Goal: Book appointment/travel/reservation

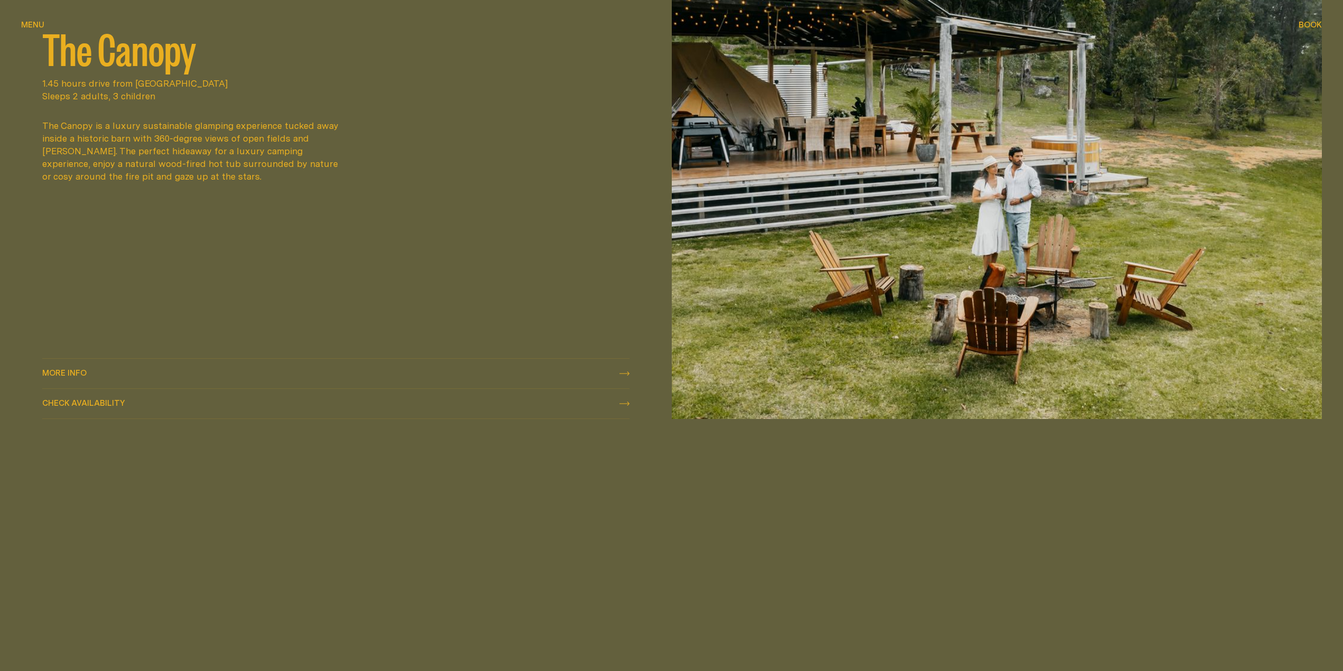
scroll to position [1584, 0]
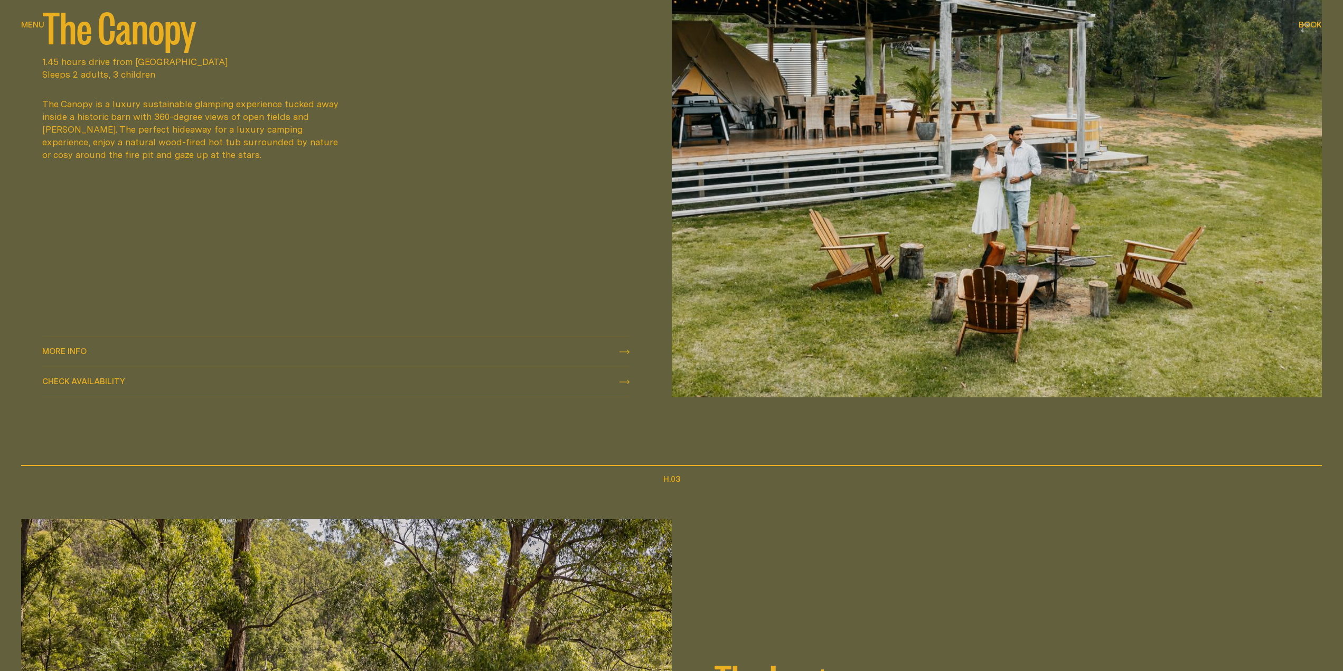
click at [101, 378] on span "Check availability" at bounding box center [83, 381] width 83 height 8
select select "******"
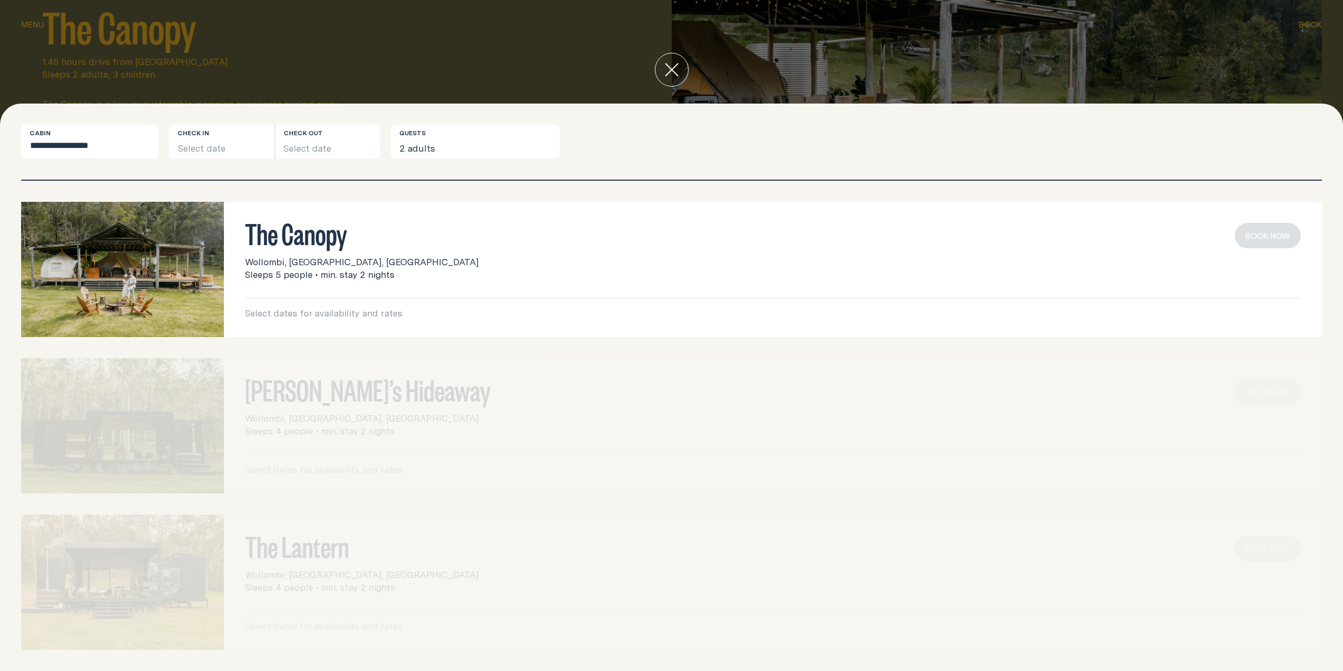
click at [133, 256] on img at bounding box center [122, 269] width 203 height 135
click at [229, 146] on button "Select date" at bounding box center [222, 142] width 106 height 34
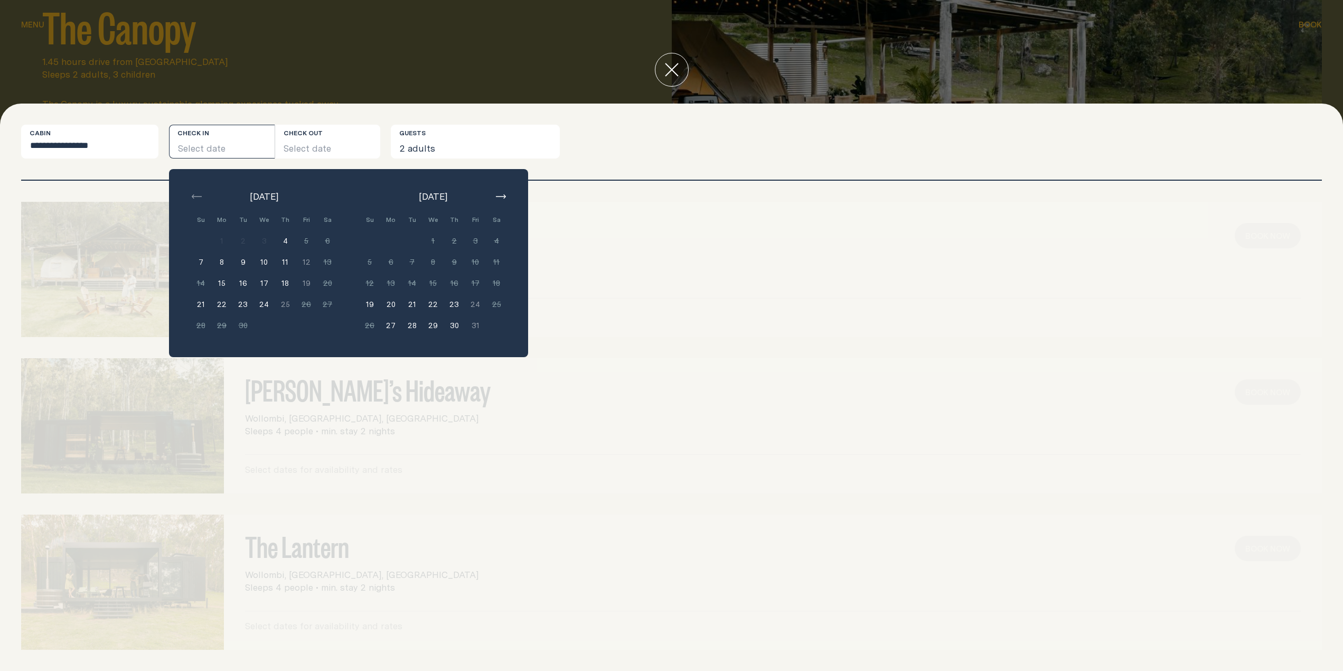
click at [497, 193] on button "button" at bounding box center [500, 196] width 13 height 13
click at [499, 194] on button "button" at bounding box center [500, 196] width 13 height 13
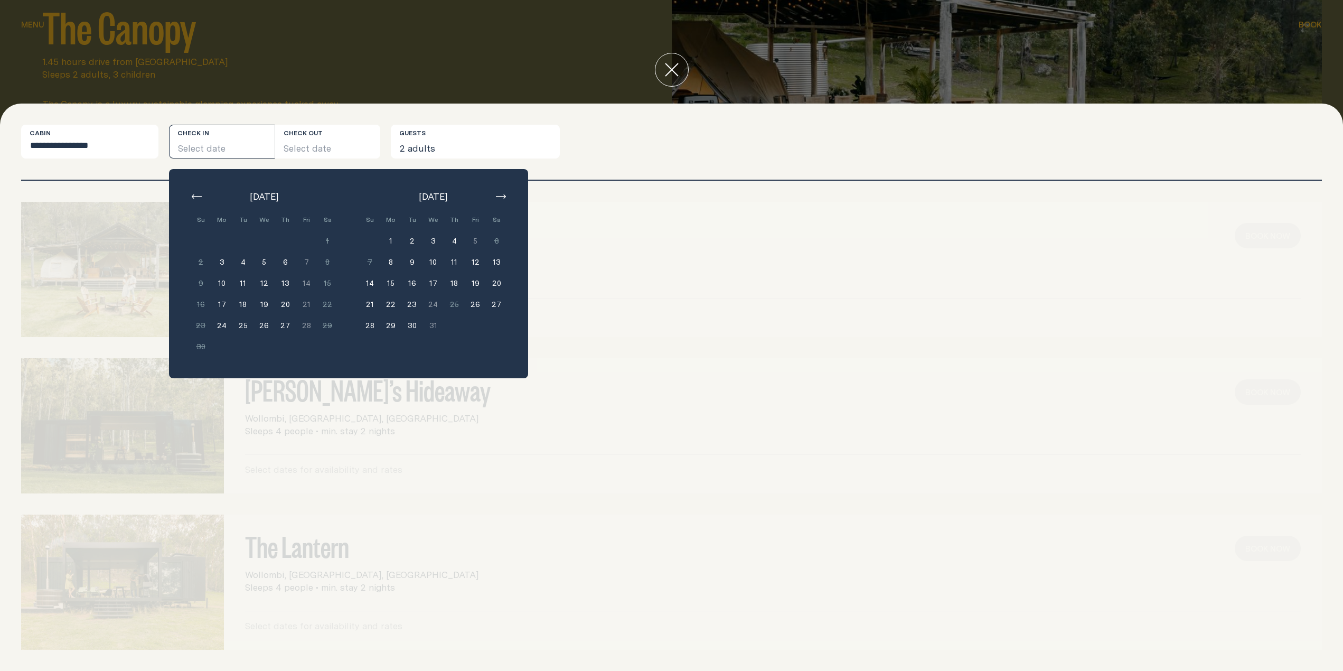
click at [500, 195] on icon "button" at bounding box center [501, 196] width 10 height 4
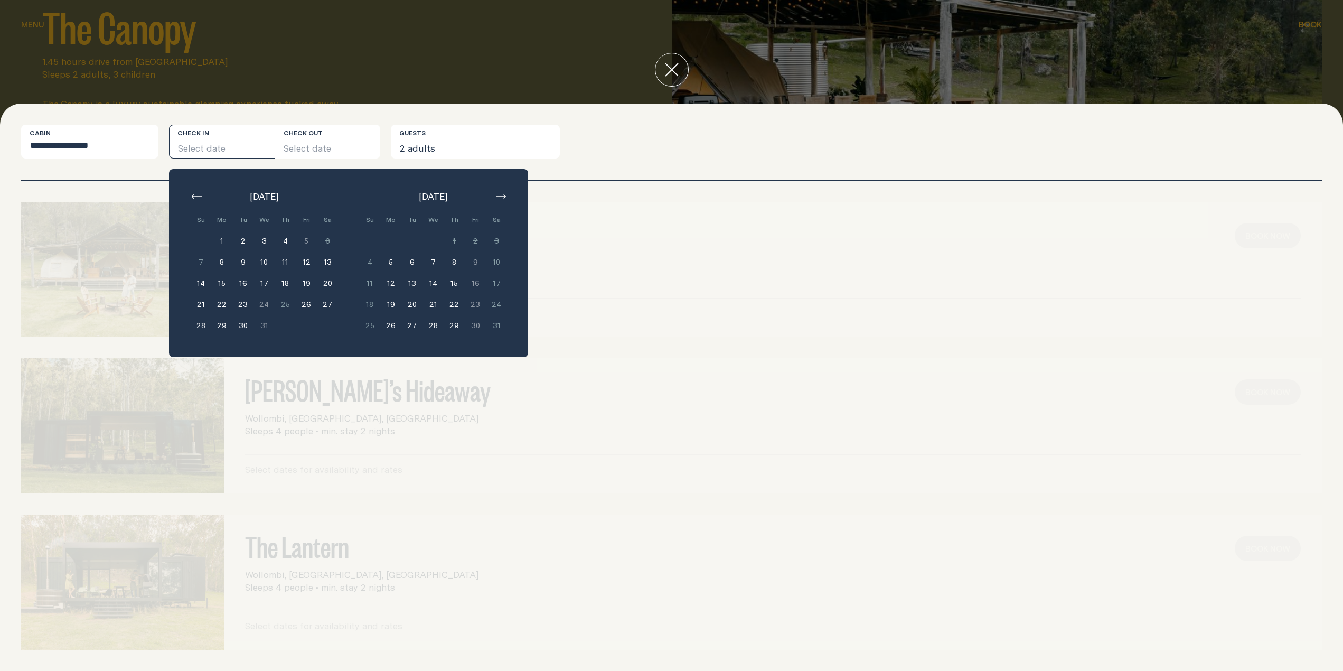
click at [198, 194] on icon "button" at bounding box center [197, 196] width 10 height 4
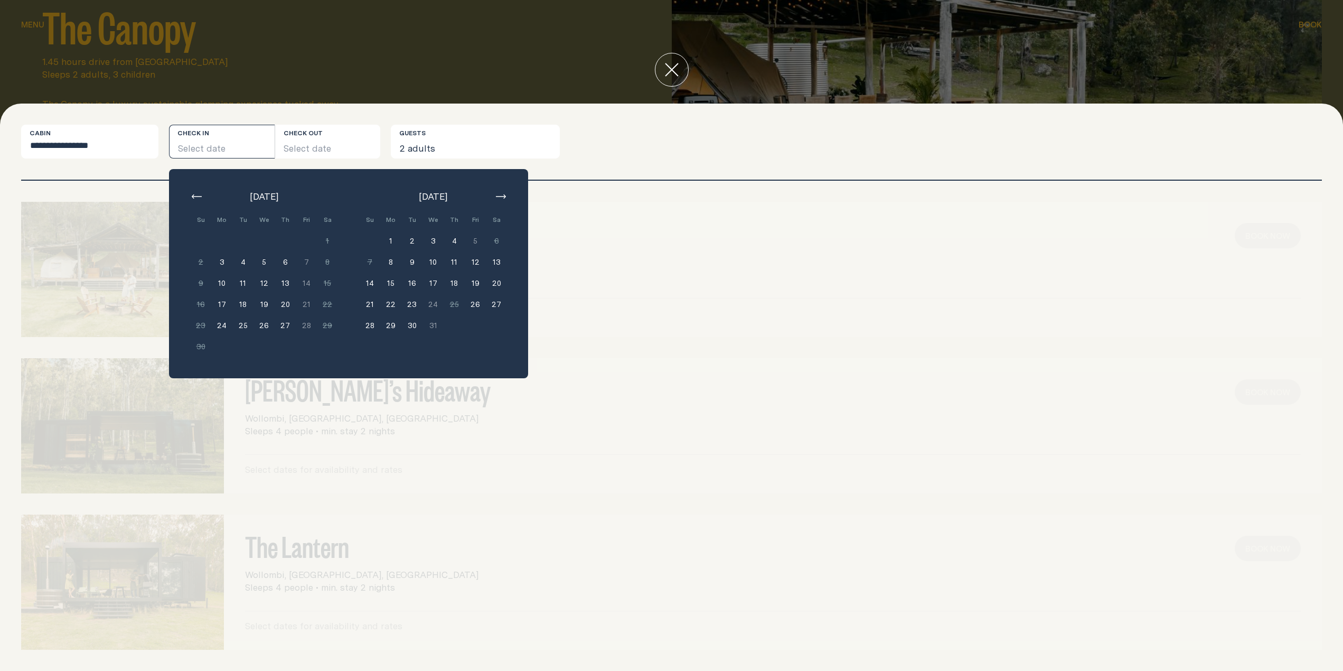
click at [502, 191] on button "button" at bounding box center [500, 196] width 13 height 13
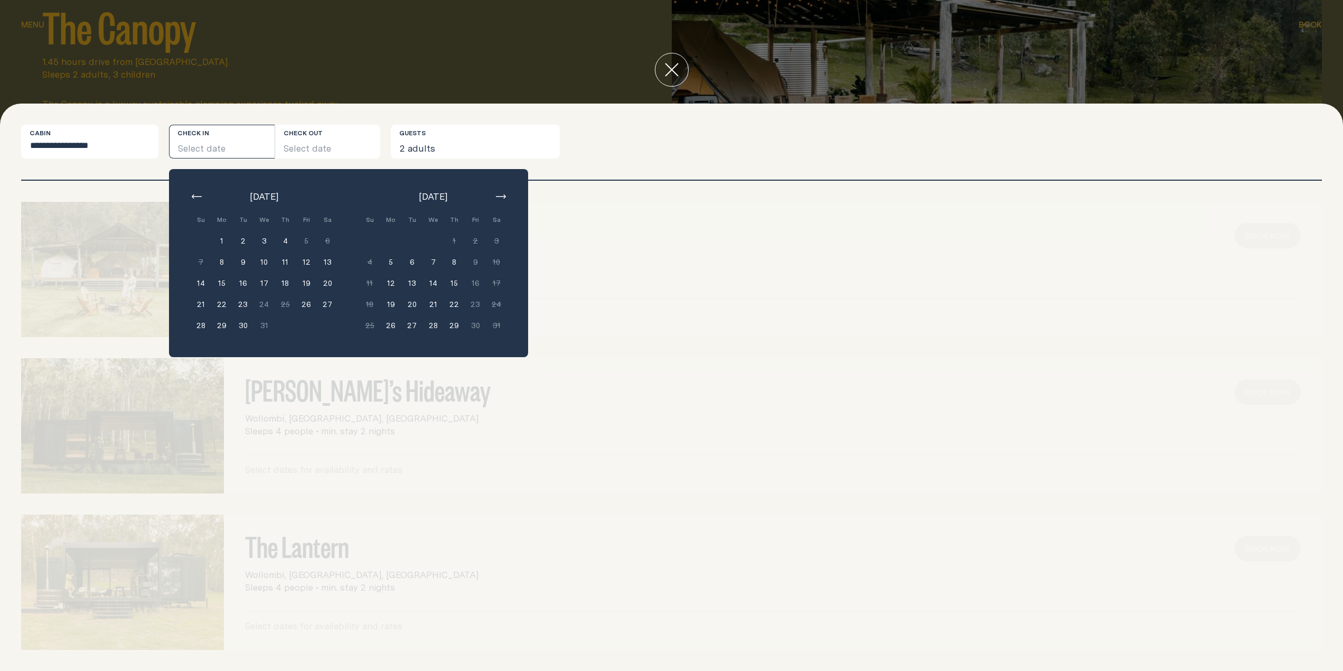
click at [200, 324] on button "28" at bounding box center [200, 325] width 21 height 21
click at [260, 327] on button "31" at bounding box center [263, 325] width 21 height 21
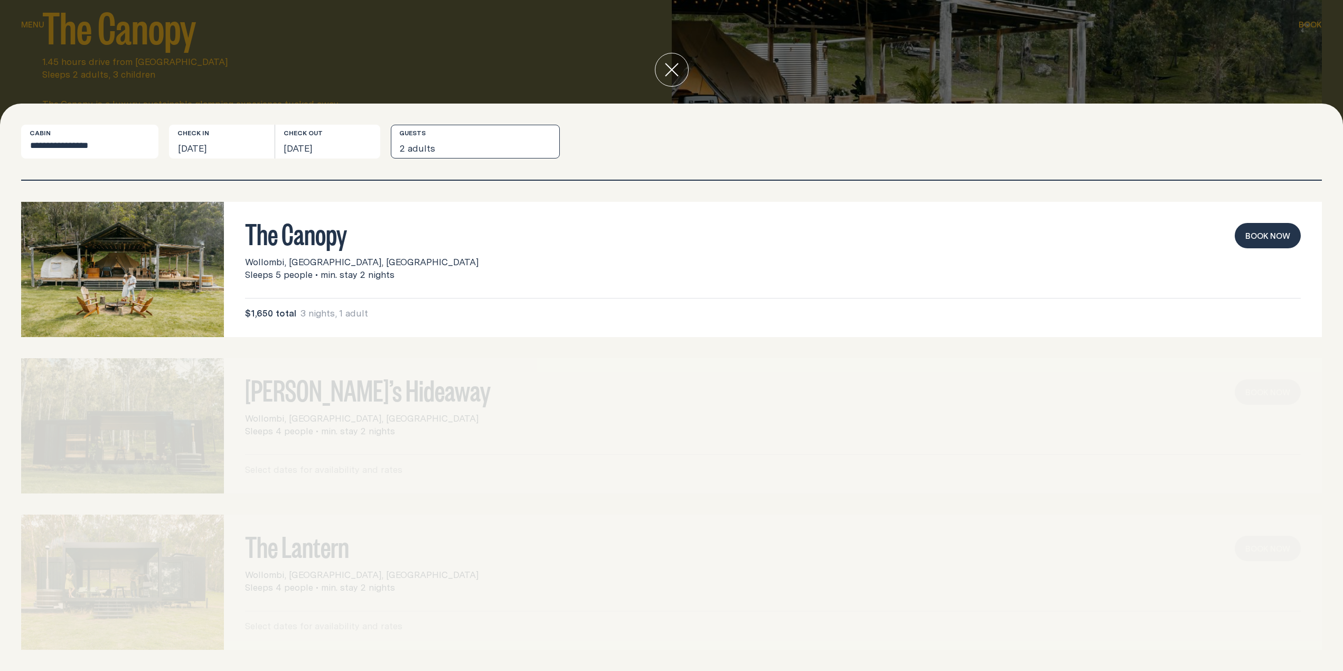
click at [441, 148] on button "2 adults" at bounding box center [475, 142] width 169 height 34
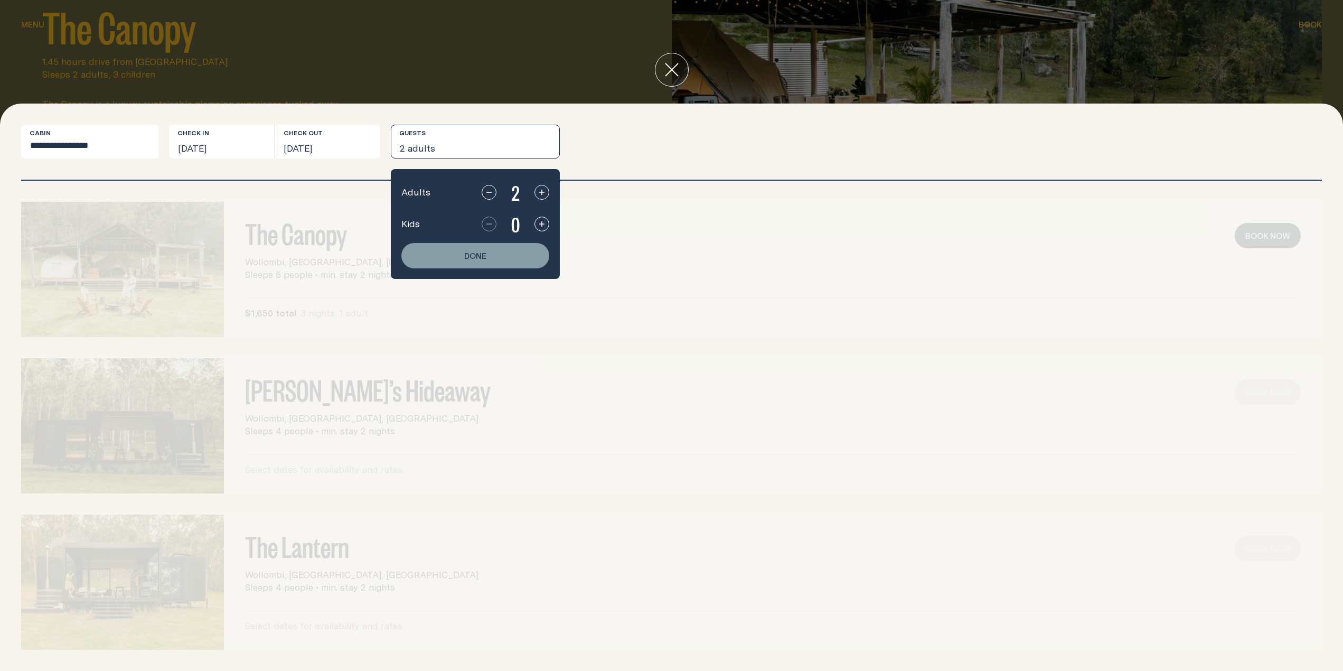
click at [547, 199] on div "2" at bounding box center [516, 192] width 68 height 25
click at [545, 193] on icon "button" at bounding box center [542, 192] width 8 height 8
click at [539, 221] on icon "button" at bounding box center [542, 224] width 8 height 8
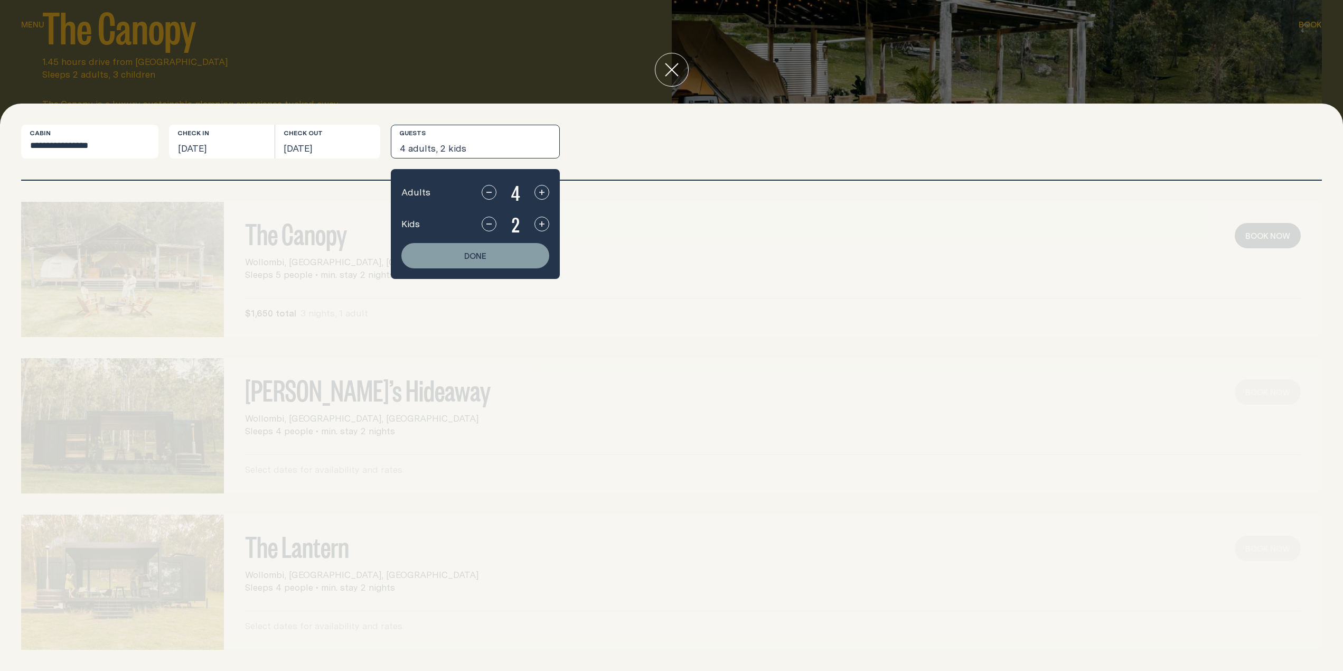
click at [541, 222] on icon "button" at bounding box center [542, 224] width 8 height 8
click at [490, 221] on icon "button" at bounding box center [489, 224] width 8 height 8
click at [494, 252] on button "Done" at bounding box center [475, 255] width 148 height 25
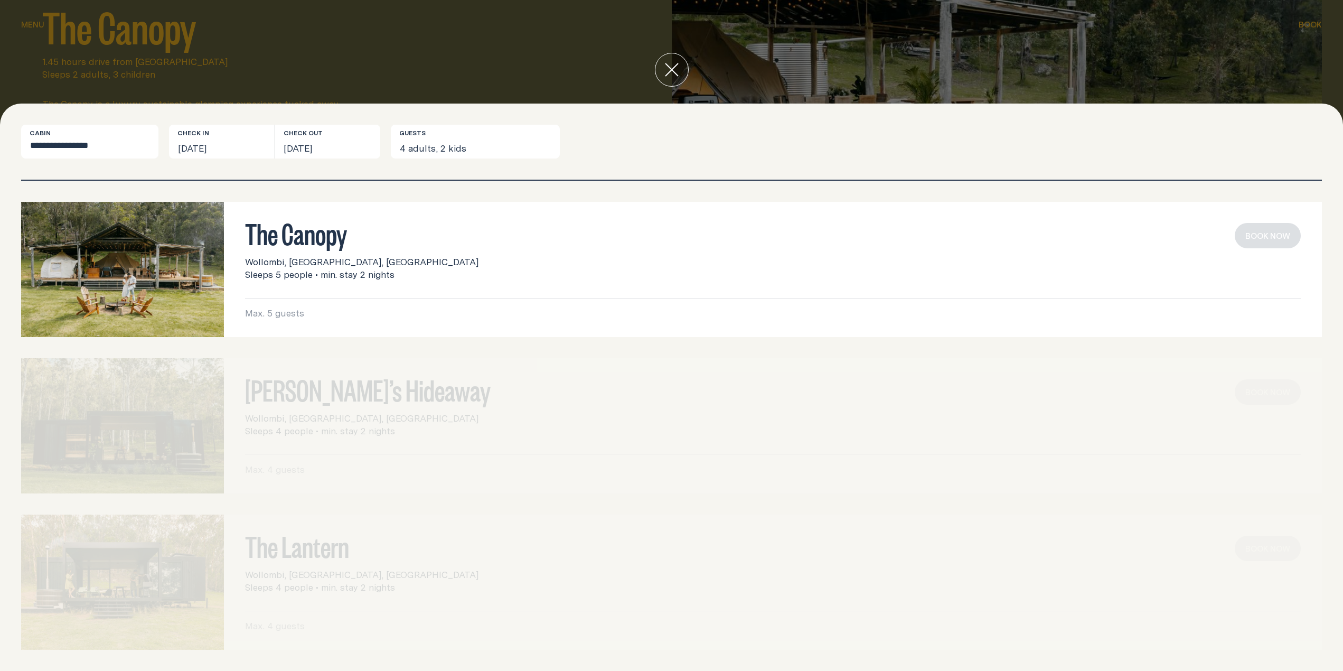
drag, startPoint x: 257, startPoint y: 316, endPoint x: 313, endPoint y: 316, distance: 56.0
click at [307, 316] on p "Max. 5 guests" at bounding box center [773, 313] width 1056 height 13
click at [314, 316] on p "Max. 5 guests" at bounding box center [773, 313] width 1056 height 13
drag, startPoint x: 273, startPoint y: 277, endPoint x: 342, endPoint y: 274, distance: 69.3
click at [335, 274] on span "Sleeps 5 people • min. stay 2 nights" at bounding box center [319, 274] width 149 height 13
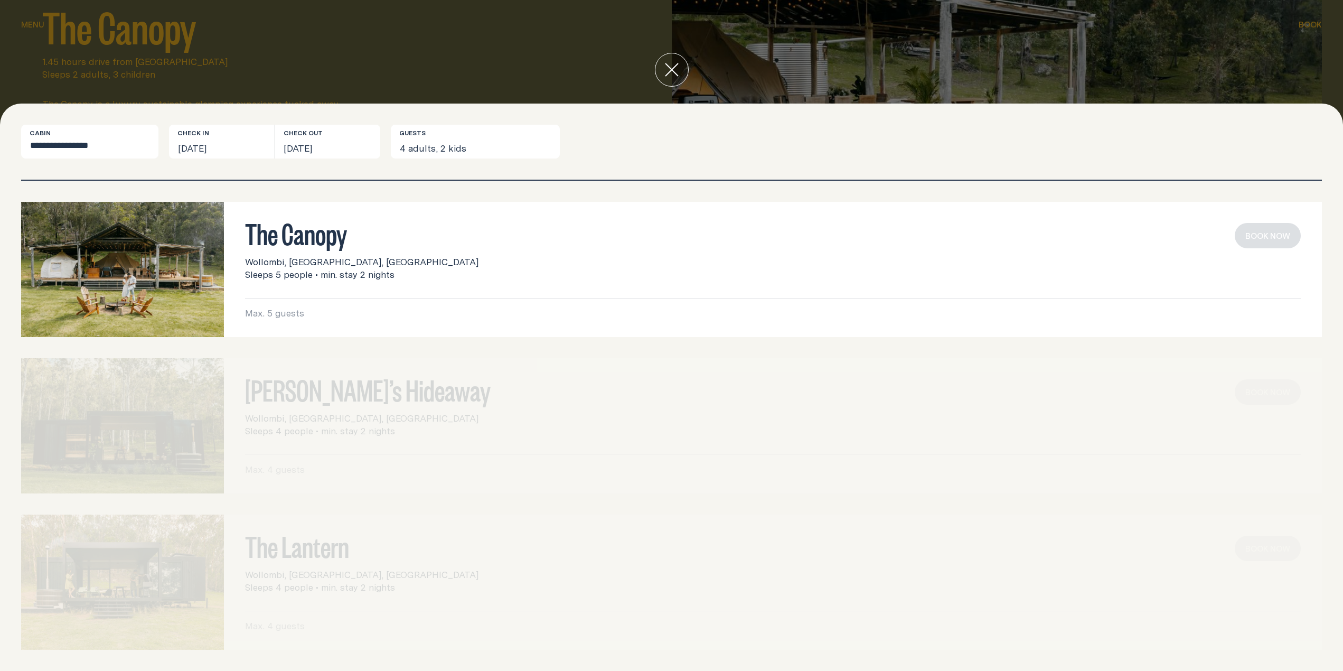
click at [345, 274] on span "Sleeps 5 people • min. stay 2 nights" at bounding box center [319, 274] width 149 height 13
click at [427, 341] on div "The Canopy Wollombi, [GEOGRAPHIC_DATA], [GEOGRAPHIC_DATA] Sleeps 5 people • min…" at bounding box center [671, 426] width 1343 height 490
click at [227, 396] on div "[PERSON_NAME]’s Hideaway Wollombi, [GEOGRAPHIC_DATA], [GEOGRAPHIC_DATA] Sleeps …" at bounding box center [671, 425] width 1301 height 135
click at [98, 144] on select "**********" at bounding box center [89, 142] width 137 height 34
click at [21, 125] on select "**********" at bounding box center [89, 142] width 137 height 34
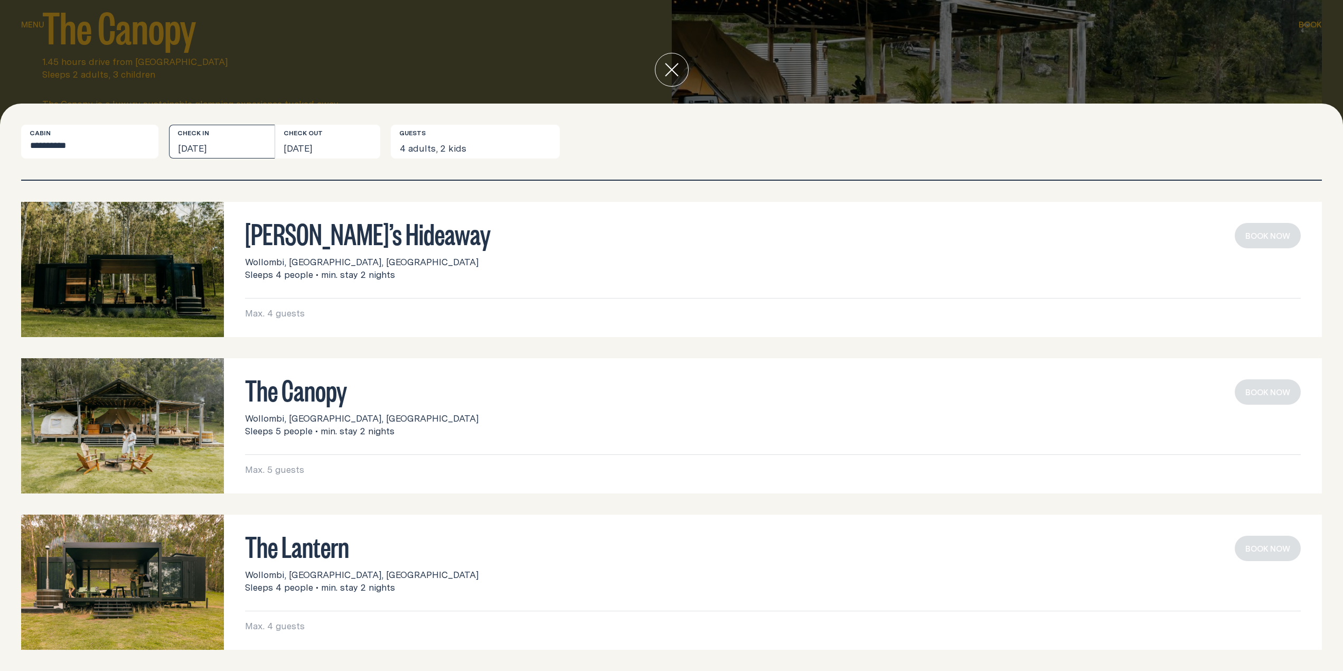
click at [256, 147] on button "[DATE]" at bounding box center [222, 142] width 106 height 34
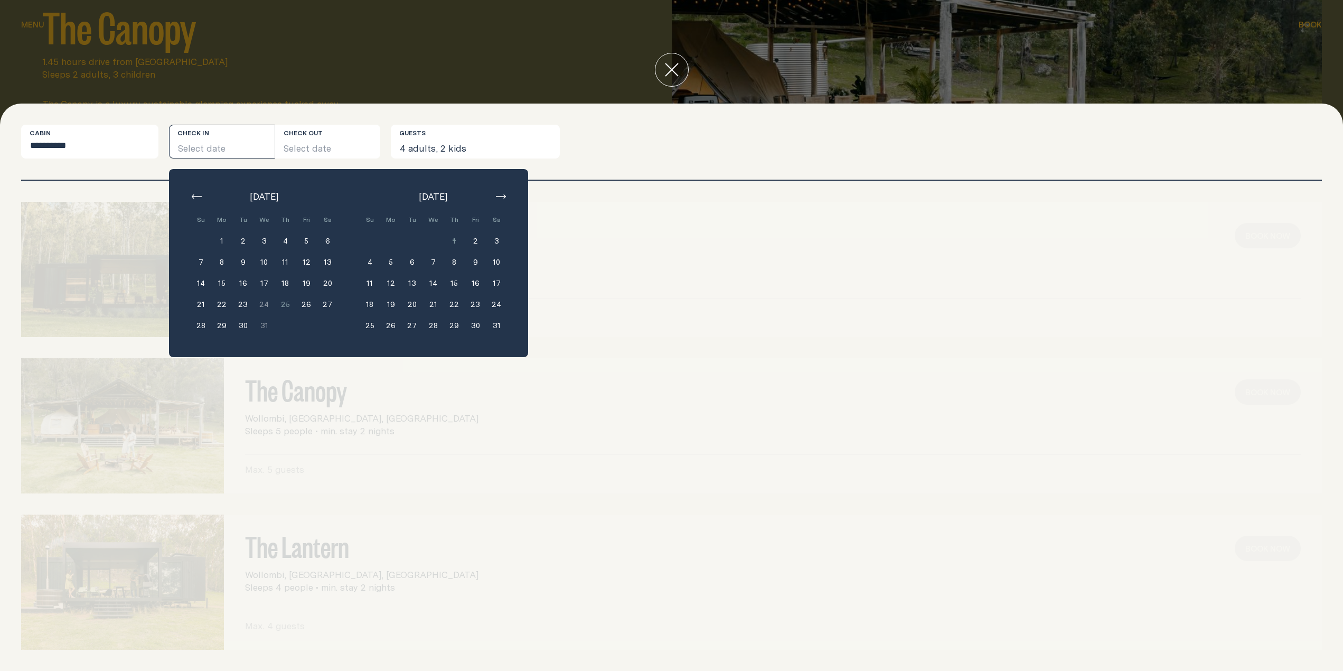
click at [241, 325] on button "30" at bounding box center [242, 325] width 21 height 21
click at [682, 311] on div "[PERSON_NAME]’s Hideaway Wollombi, [GEOGRAPHIC_DATA], [GEOGRAPHIC_DATA] Sleeps …" at bounding box center [671, 269] width 1301 height 135
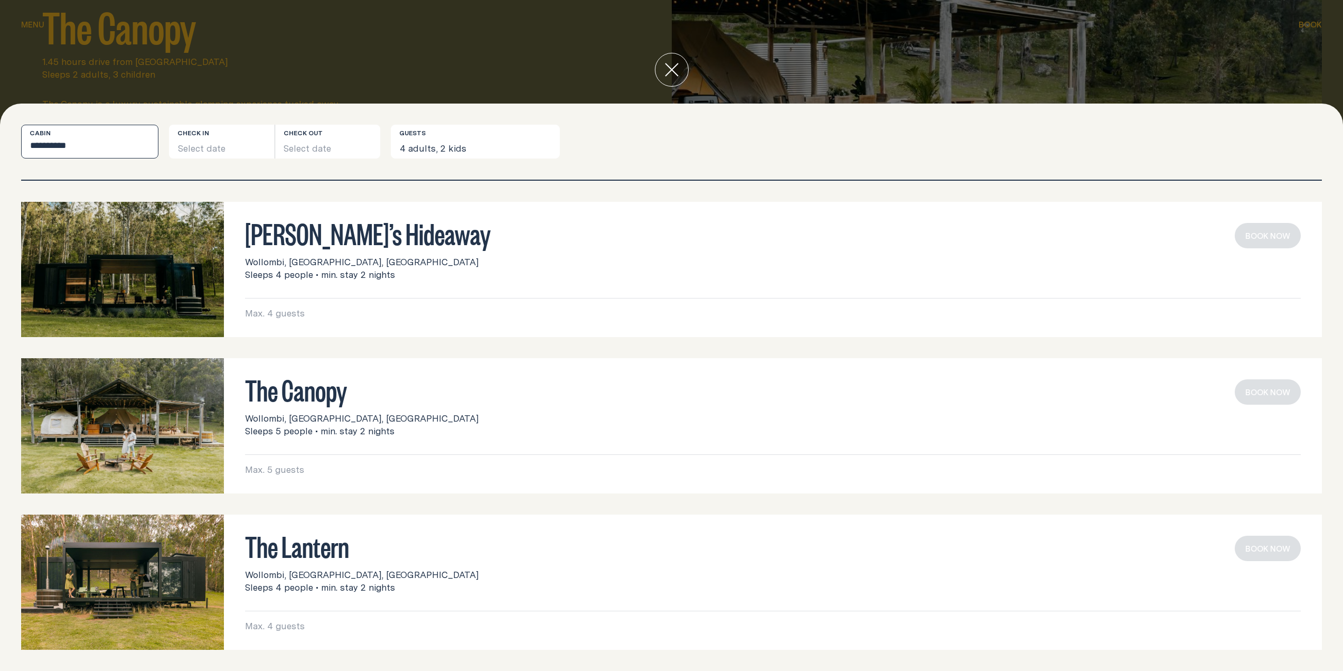
click at [88, 143] on select "**********" at bounding box center [89, 142] width 137 height 34
click at [21, 125] on select "**********" at bounding box center [89, 142] width 137 height 34
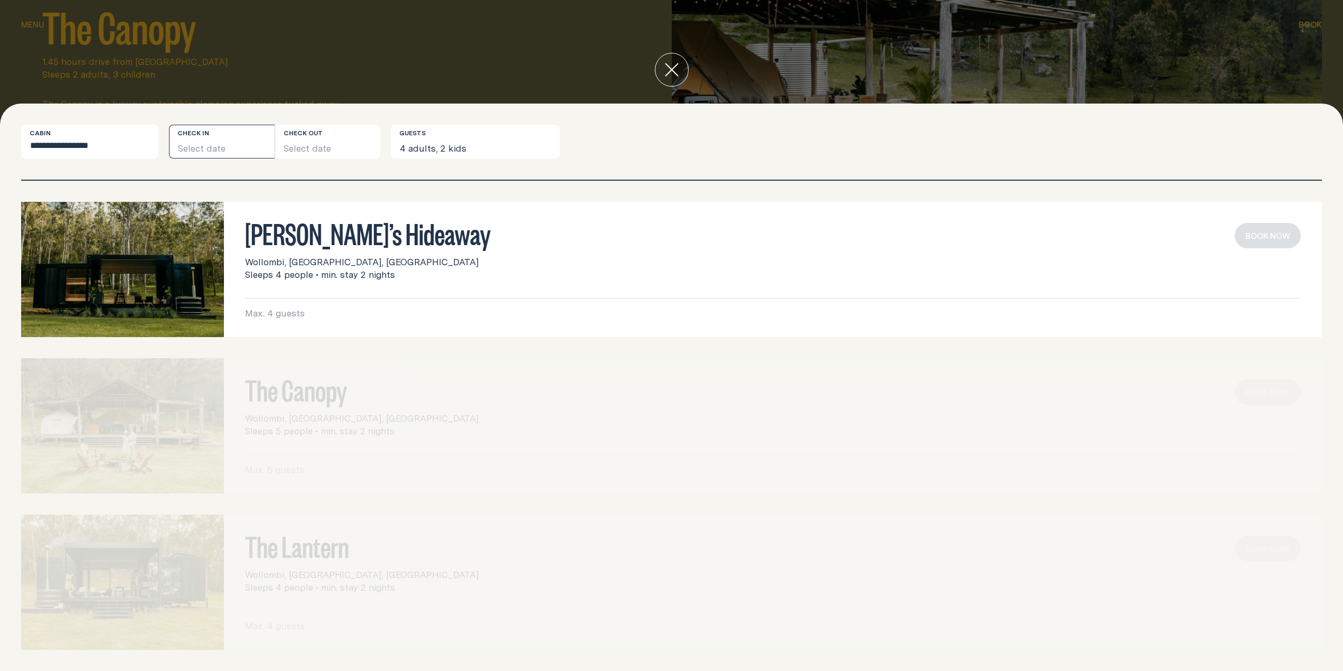
click at [231, 151] on button "Select date" at bounding box center [222, 142] width 106 height 34
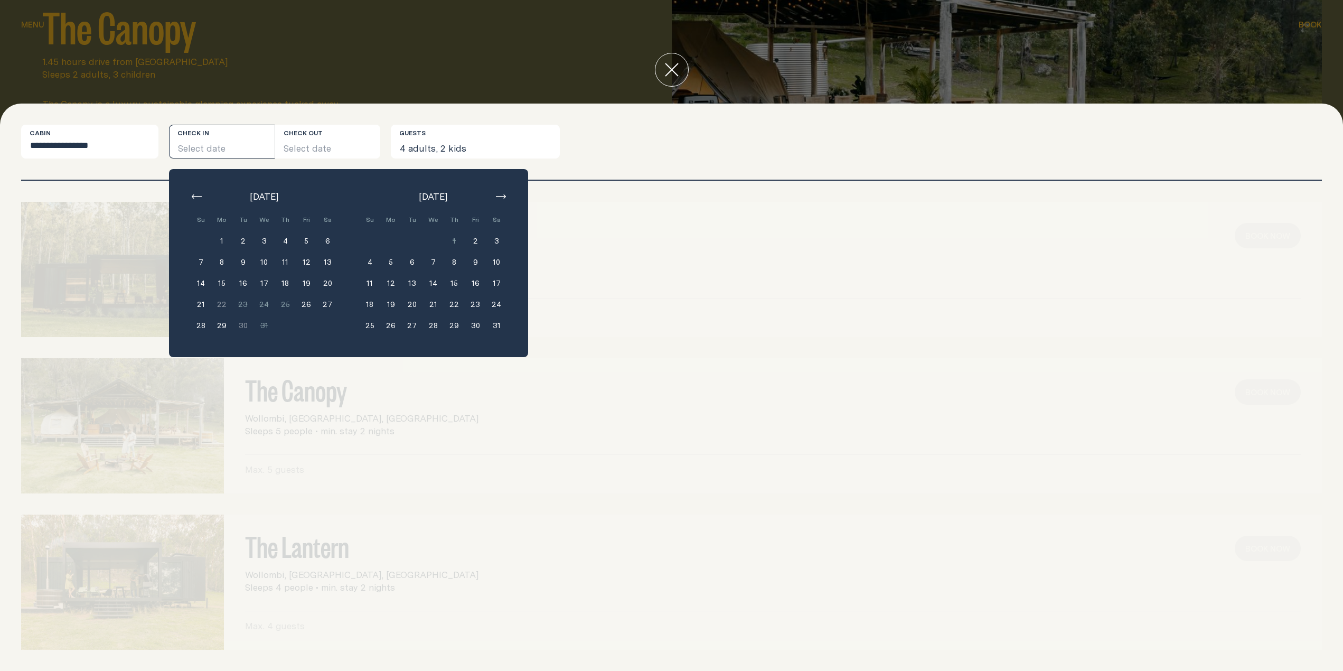
drag, startPoint x: 632, startPoint y: 237, endPoint x: 338, endPoint y: 191, distance: 297.6
click at [631, 237] on div "[PERSON_NAME]’s Hideaway Wollombi, [GEOGRAPHIC_DATA], [GEOGRAPHIC_DATA] Sleeps …" at bounding box center [671, 269] width 1301 height 135
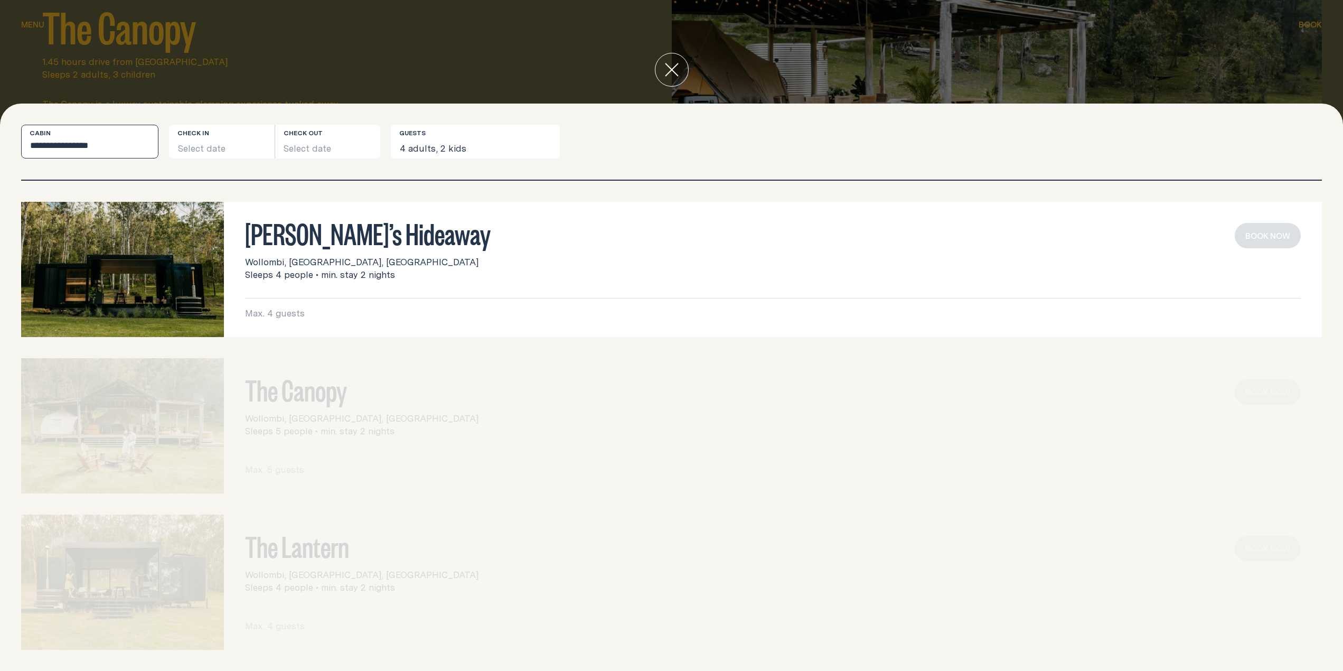
click at [84, 142] on select "**********" at bounding box center [89, 142] width 137 height 34
select select "******"
click at [21, 125] on select "**********" at bounding box center [89, 142] width 137 height 34
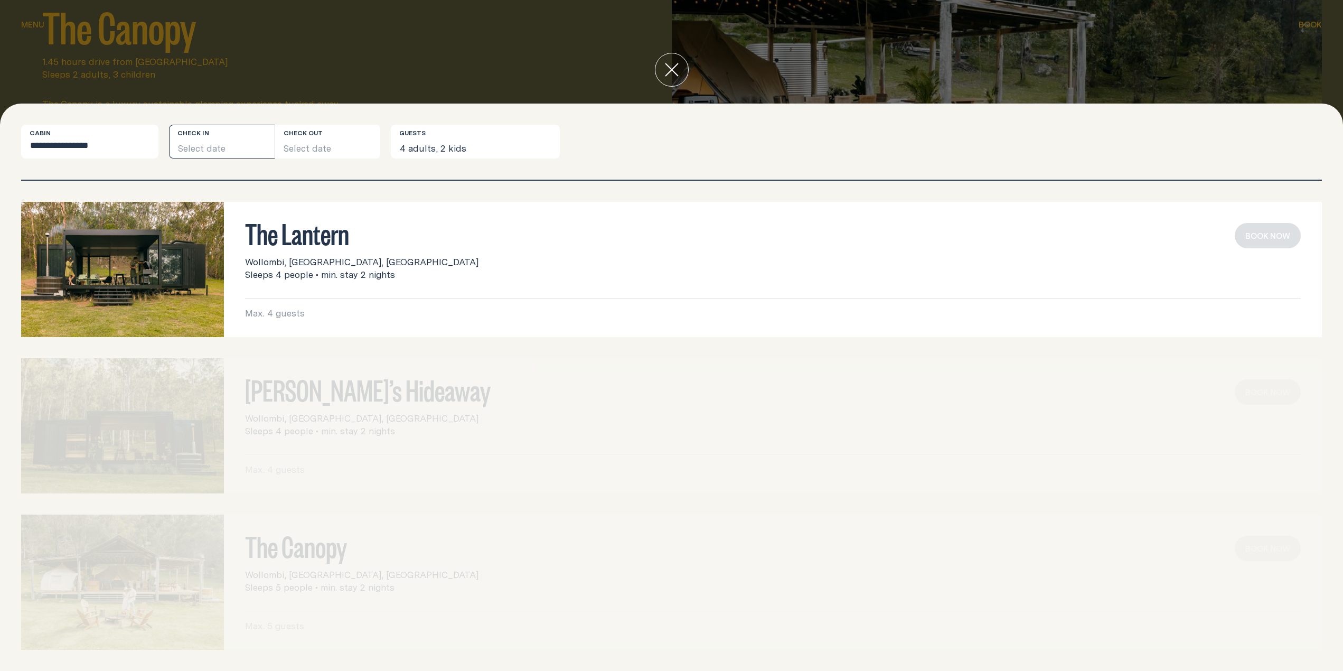
click at [227, 149] on button "Select date" at bounding box center [222, 142] width 106 height 34
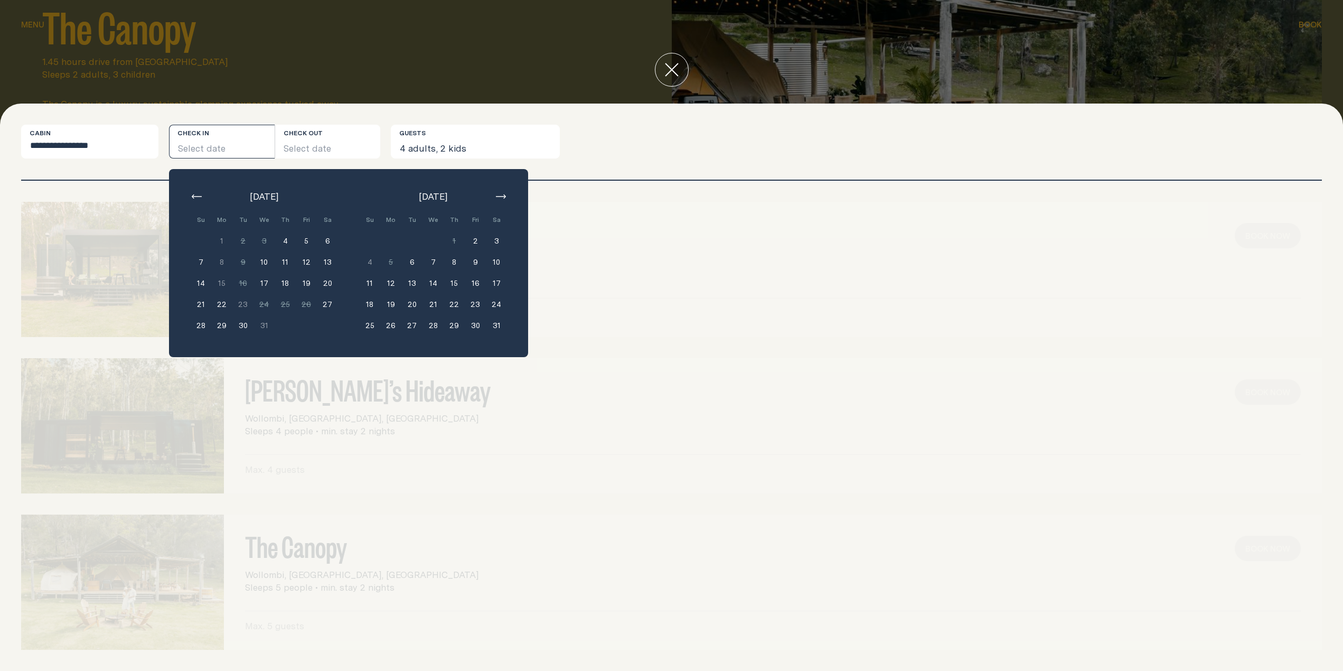
click at [602, 259] on div "The Lantern Wollombi, [GEOGRAPHIC_DATA], [GEOGRAPHIC_DATA] Sleeps 4 people • mi…" at bounding box center [671, 269] width 1301 height 135
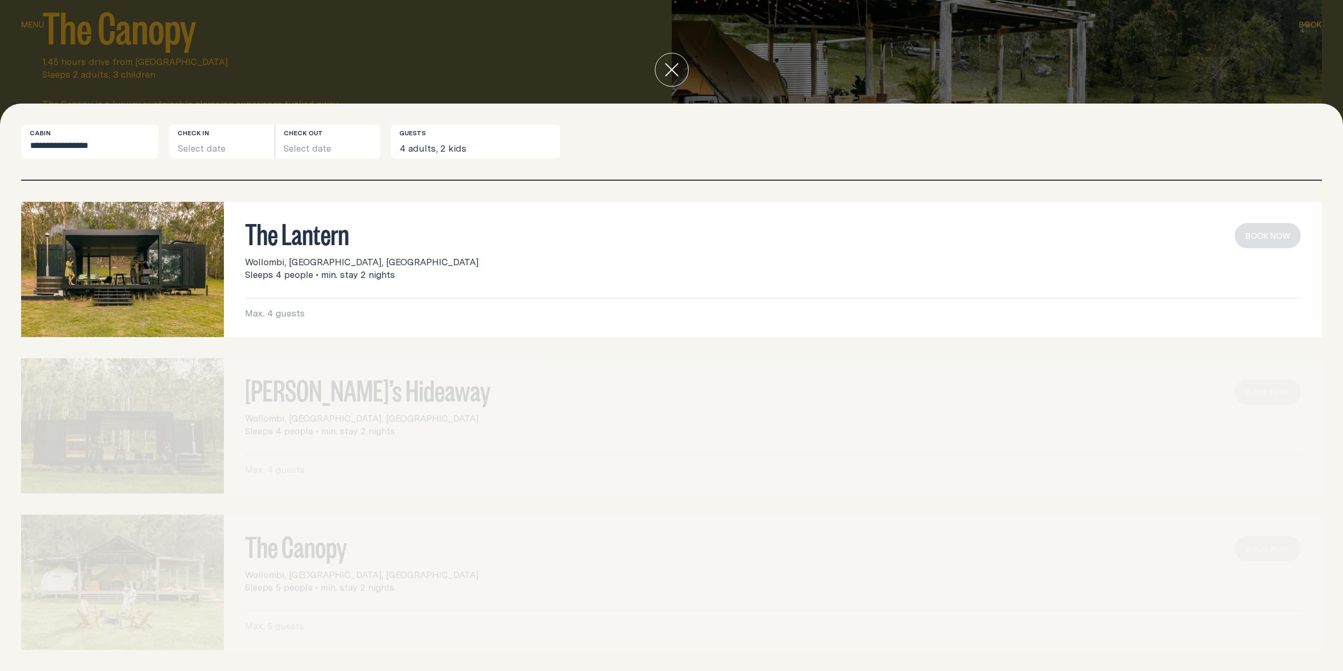
click at [177, 560] on div at bounding box center [122, 581] width 203 height 135
click at [327, 547] on div "The Canopy Wollombi, [GEOGRAPHIC_DATA], [GEOGRAPHIC_DATA] Sleeps 5 people • min…" at bounding box center [671, 581] width 1301 height 135
click at [83, 38] on div at bounding box center [671, 70] width 1343 height 68
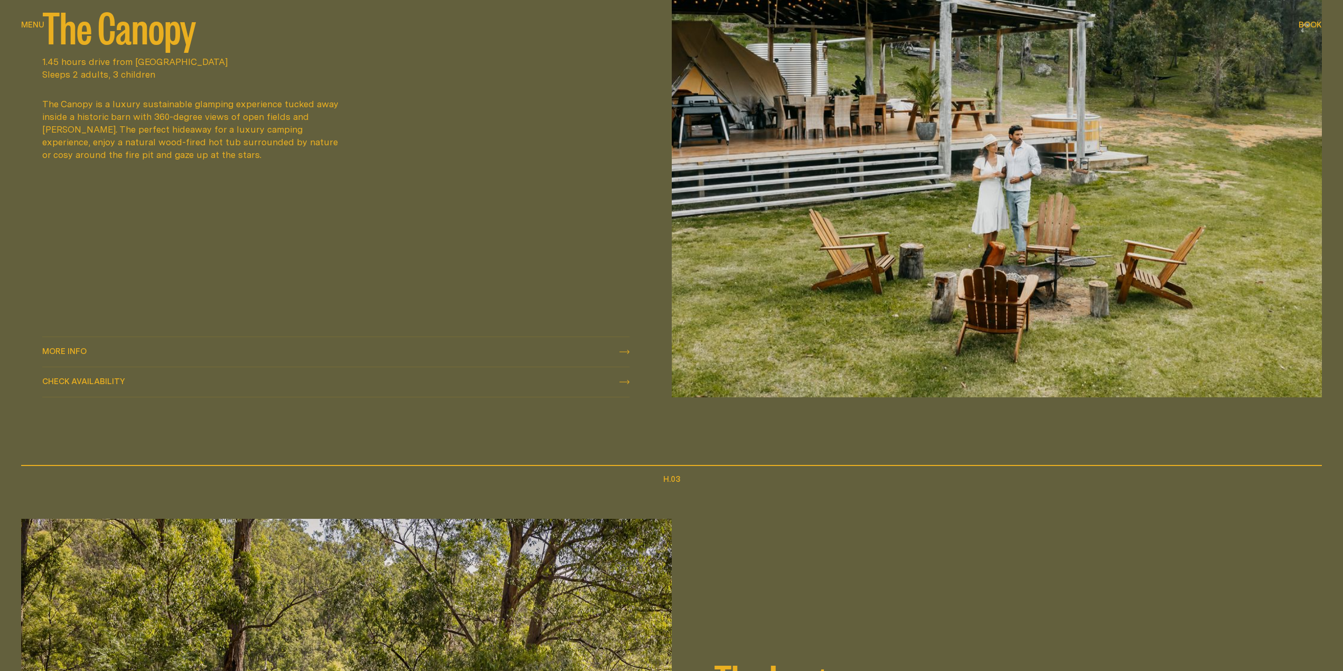
click at [154, 346] on div "More info More info" at bounding box center [335, 351] width 587 height 13
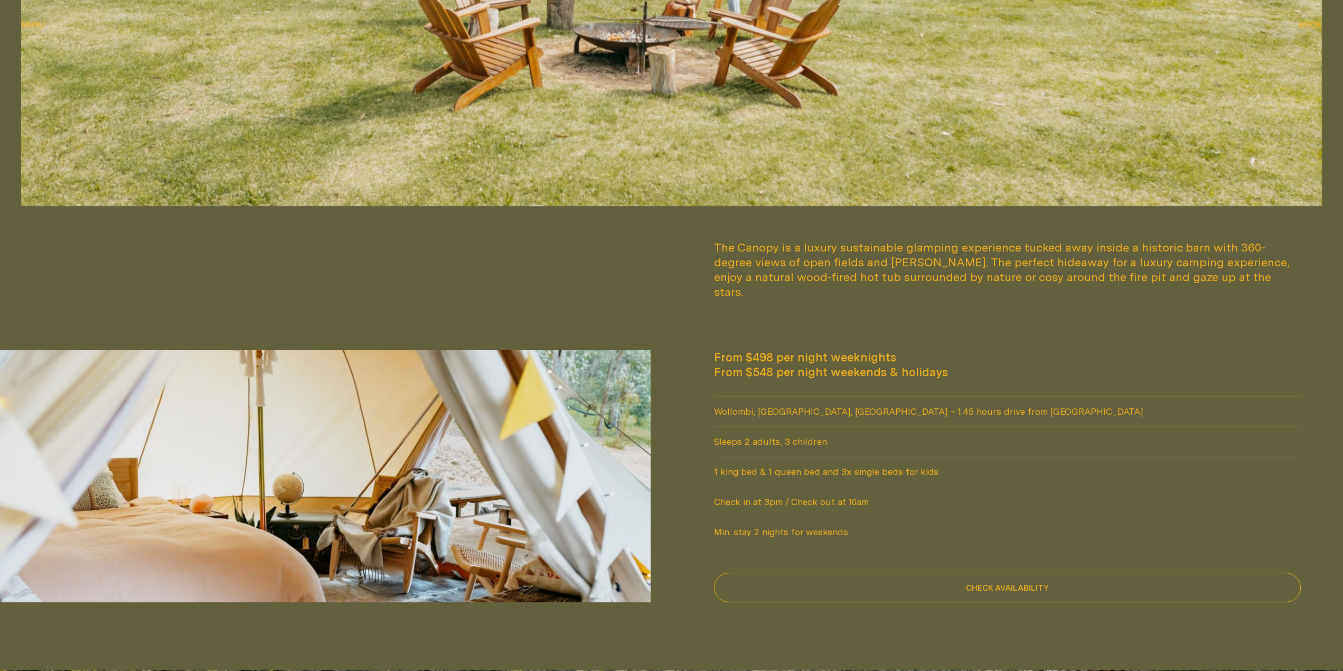
scroll to position [1003, 0]
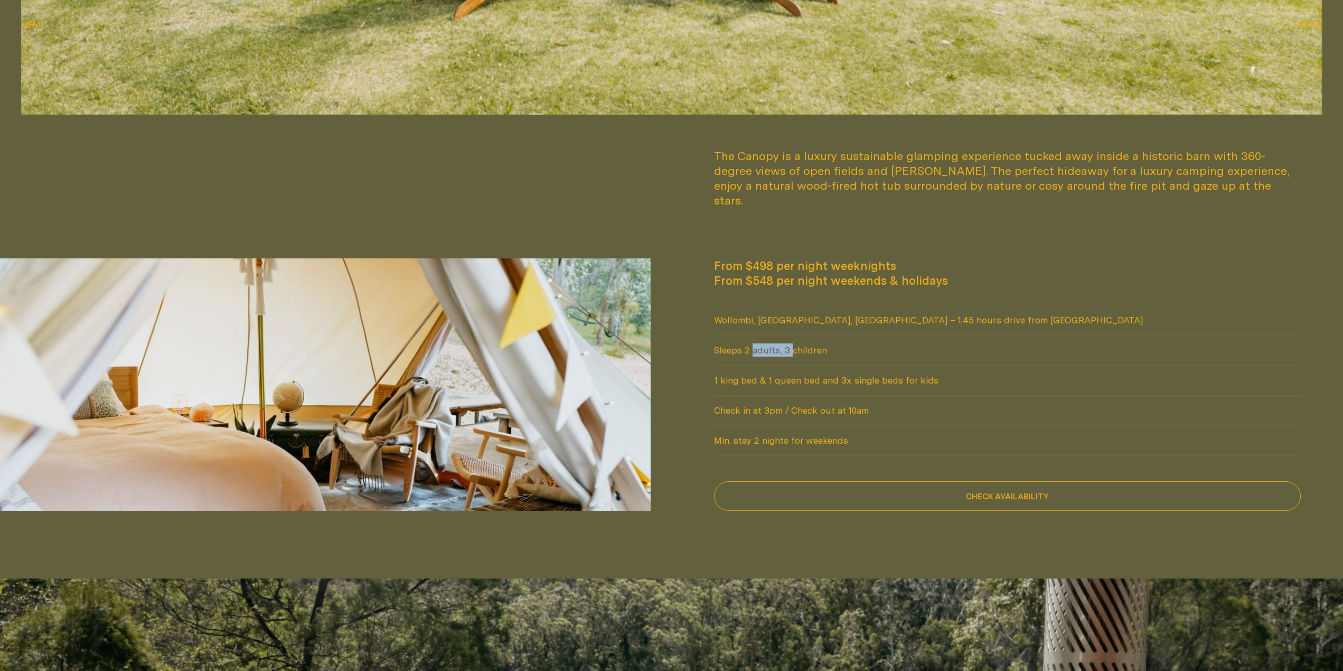
drag, startPoint x: 737, startPoint y: 342, endPoint x: 793, endPoint y: 339, distance: 56.1
click at [773, 339] on span "Sleeps 2 adults, 3 children" at bounding box center [1007, 350] width 587 height 30
click at [796, 340] on span "Sleeps 2 adults, 3 children" at bounding box center [1007, 350] width 587 height 30
drag, startPoint x: 738, startPoint y: 365, endPoint x: 825, endPoint y: 360, distance: 87.3
click at [814, 365] on span "1 king bed & 1 queen bed and 3x single beds for kids" at bounding box center [1007, 380] width 587 height 30
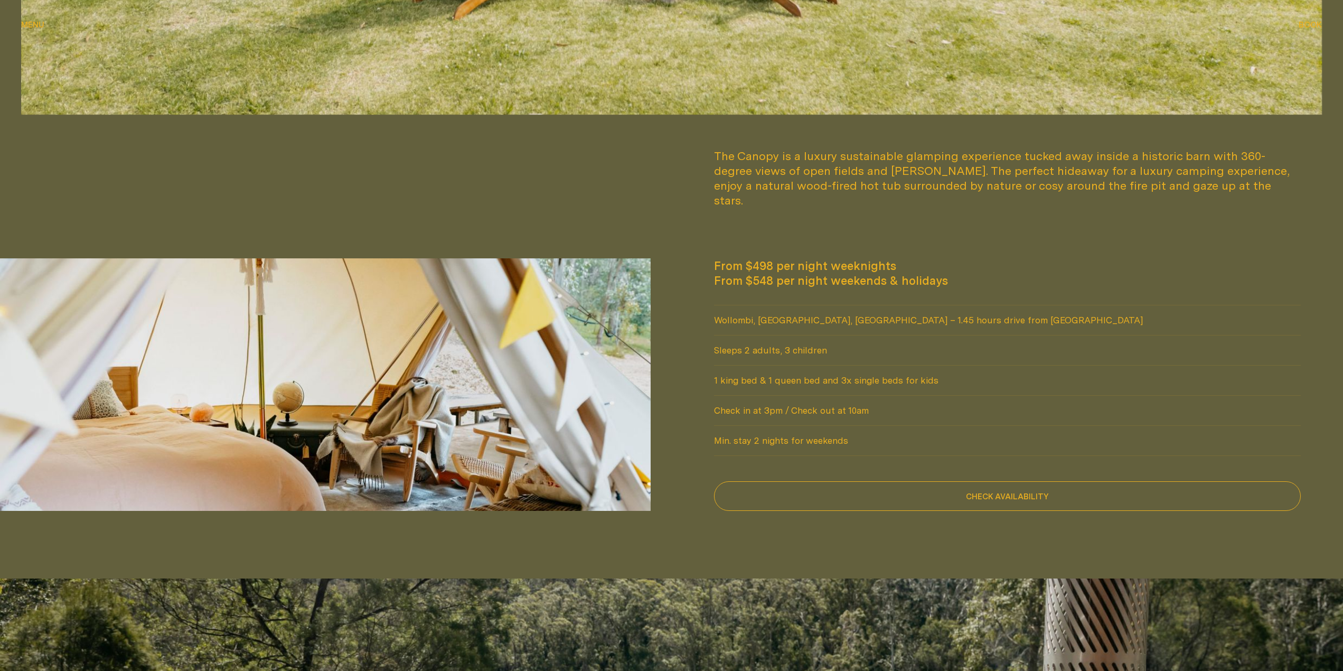
click at [825, 365] on span "1 king bed & 1 queen bed and 3x single beds for kids" at bounding box center [1007, 380] width 587 height 30
click at [779, 365] on span "1 king bed & 1 queen bed and 3x single beds for kids" at bounding box center [1007, 380] width 587 height 30
click at [801, 365] on span "1 king bed & 1 queen bed and 3x single beds for kids" at bounding box center [1007, 380] width 587 height 30
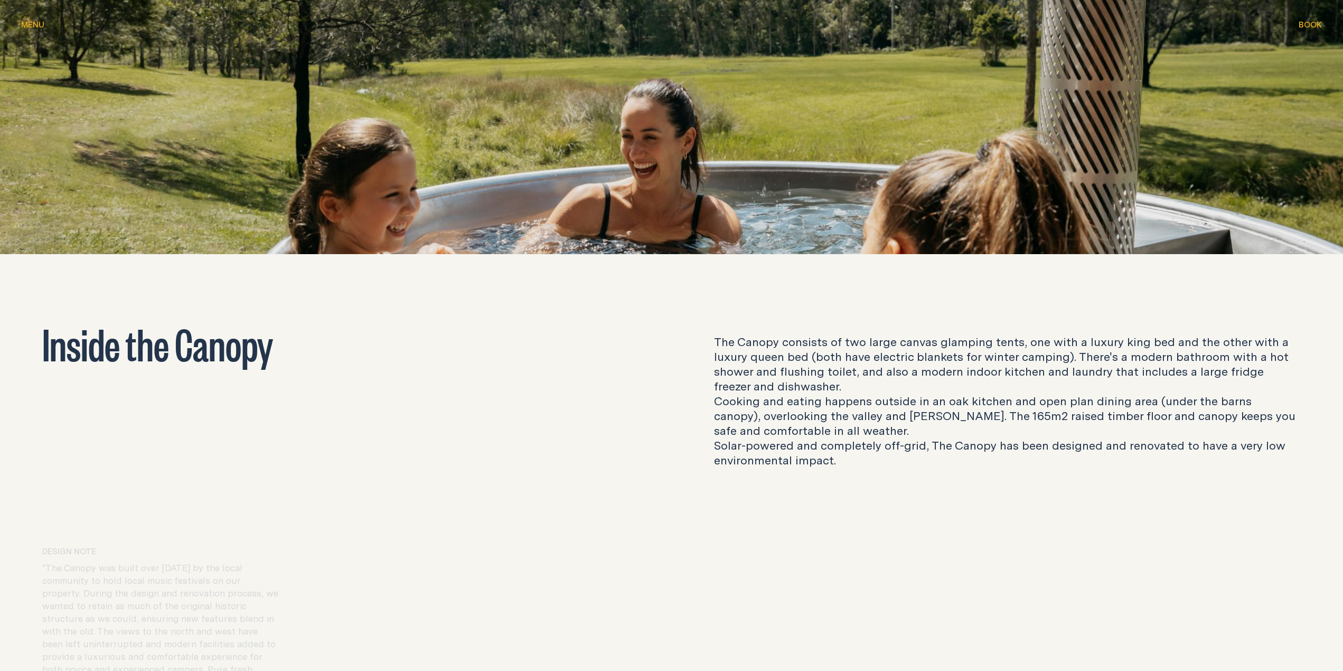
scroll to position [1743, 0]
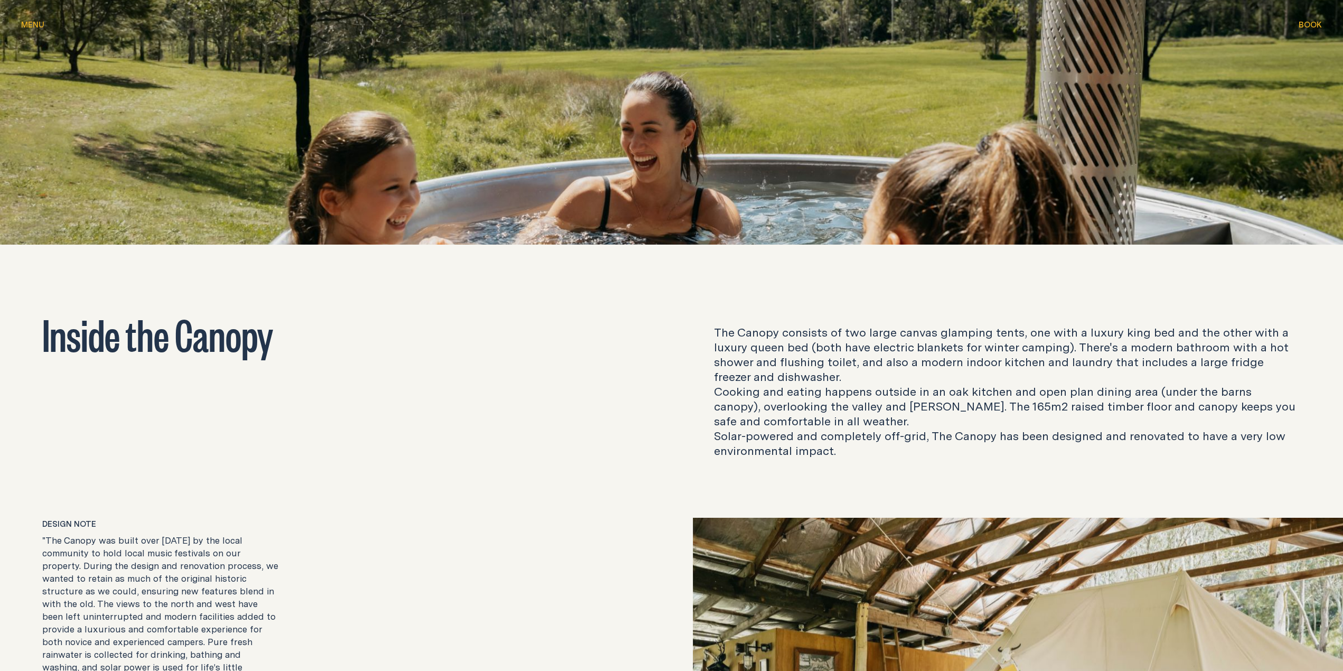
drag, startPoint x: 768, startPoint y: 328, endPoint x: 890, endPoint y: 314, distance: 123.3
click at [841, 325] on p "The Canopy consists of two large canvas glamping tents, one with a luxury king …" at bounding box center [1007, 391] width 587 height 133
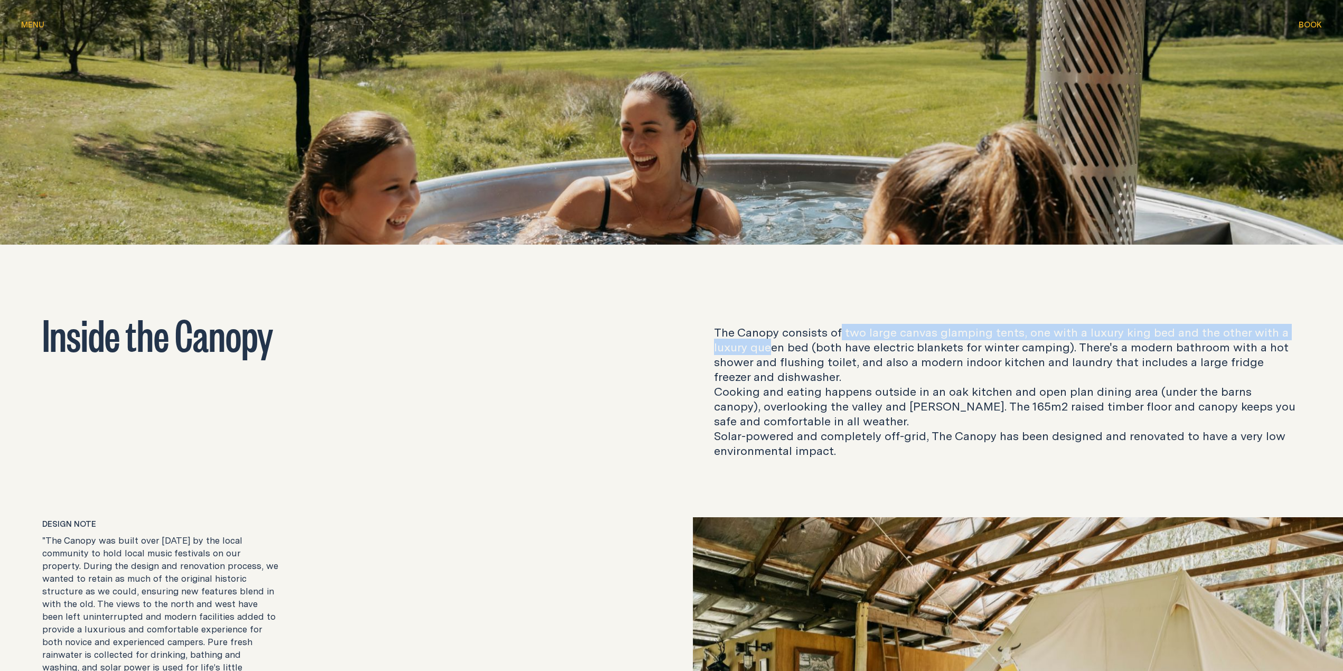
drag, startPoint x: 902, startPoint y: 315, endPoint x: 889, endPoint y: 334, distance: 23.1
click at [902, 325] on p "The Canopy consists of two large canvas glamping tents, one with a luxury king …" at bounding box center [1007, 391] width 587 height 133
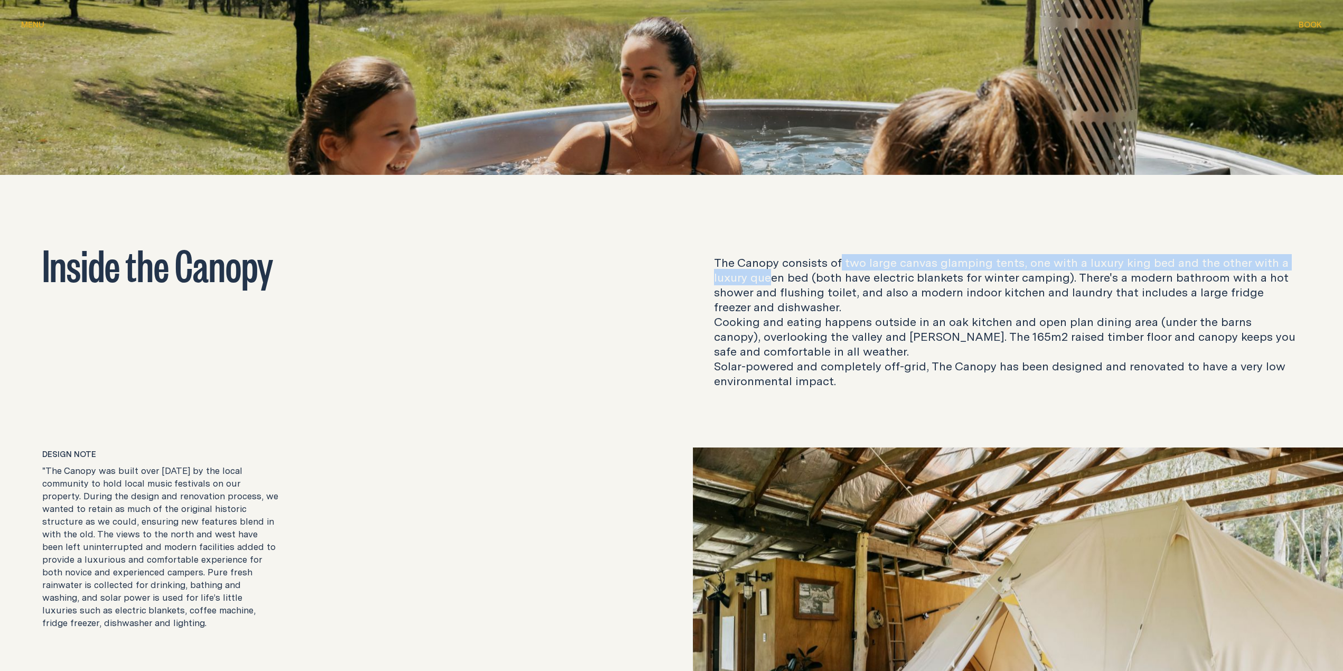
scroll to position [1954, 0]
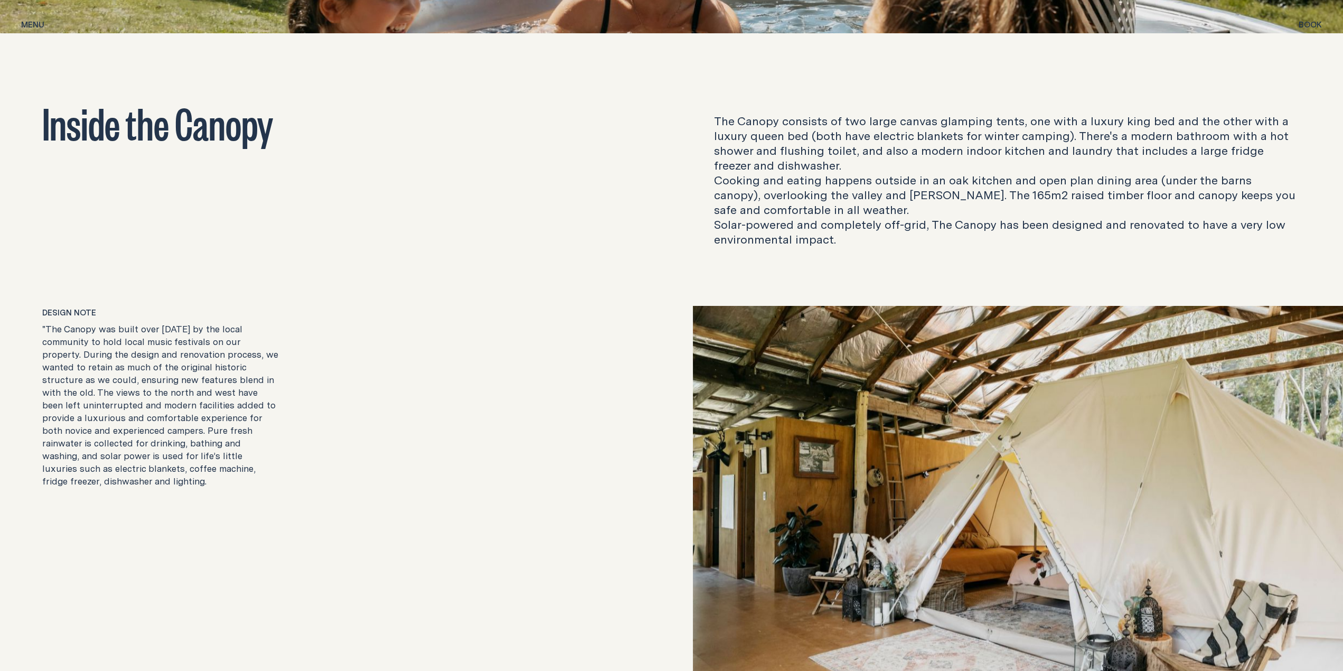
click at [1062, 101] on div "Inside the Canopy The Canopy consists of two large canvas glamping tents, one w…" at bounding box center [671, 174] width 1343 height 146
click at [1098, 101] on div "Inside the Canopy The Canopy consists of two large canvas glamping tents, one w…" at bounding box center [671, 174] width 1343 height 146
drag, startPoint x: 1080, startPoint y: 106, endPoint x: 1155, endPoint y: 106, distance: 75.0
click at [1103, 114] on p "The Canopy consists of two large canvas glamping tents, one with a luxury king …" at bounding box center [1007, 180] width 587 height 133
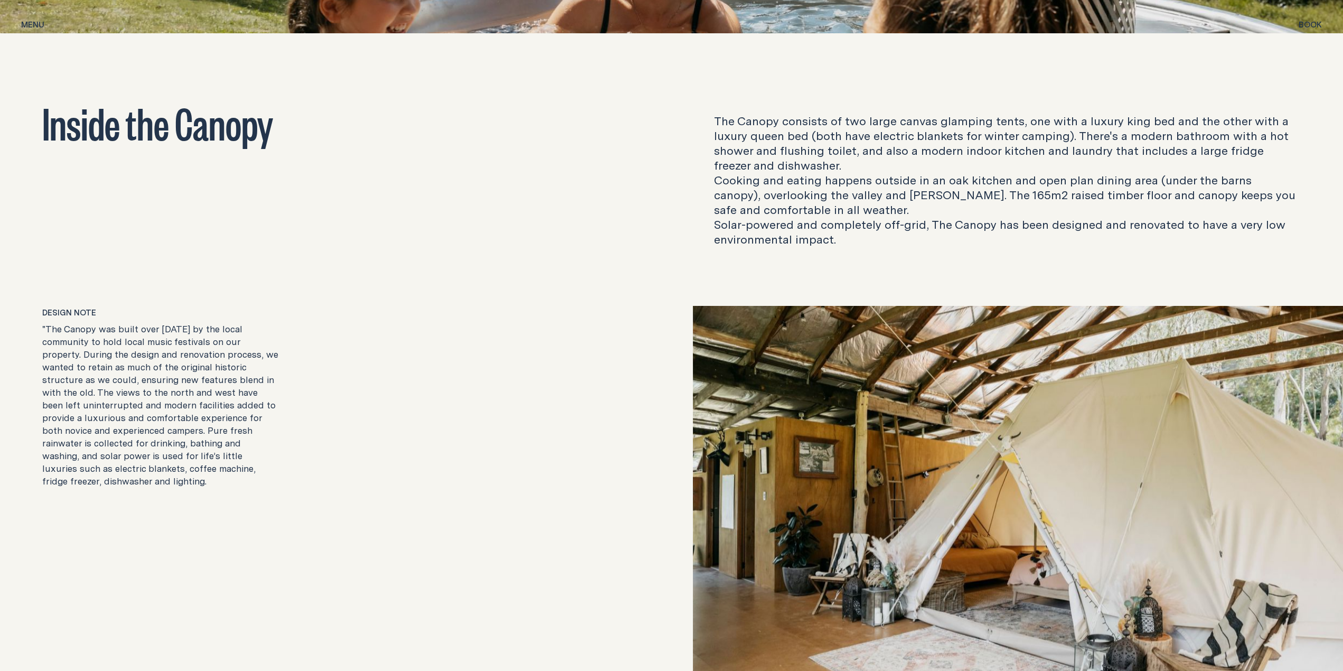
click at [1170, 114] on p "The Canopy consists of two large canvas glamping tents, one with a luxury king …" at bounding box center [1007, 180] width 587 height 133
click at [951, 120] on p "The Canopy consists of two large canvas glamping tents, one with a luxury king …" at bounding box center [1007, 180] width 587 height 133
click at [983, 120] on p "The Canopy consists of two large canvas glamping tents, one with a luxury king …" at bounding box center [1007, 180] width 587 height 133
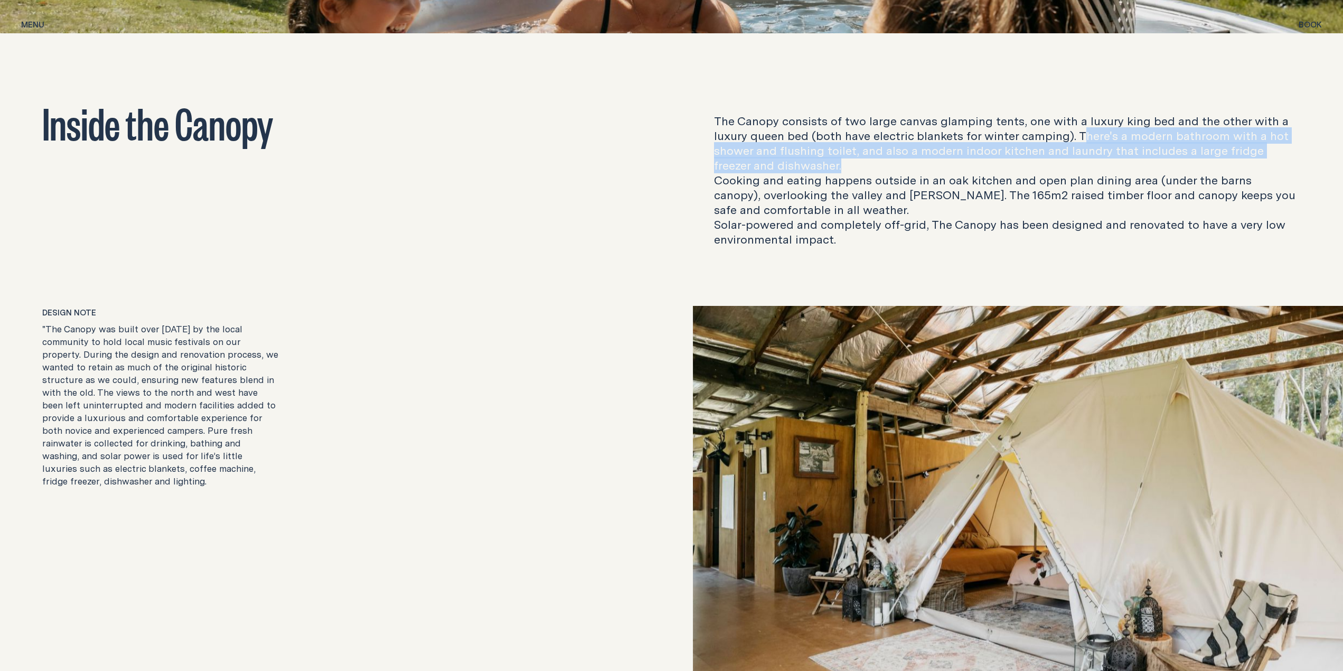
drag, startPoint x: 1089, startPoint y: 120, endPoint x: 981, endPoint y: 147, distance: 111.4
click at [981, 147] on p "The Canopy consists of two large canvas glamping tents, one with a luxury king …" at bounding box center [1007, 180] width 587 height 133
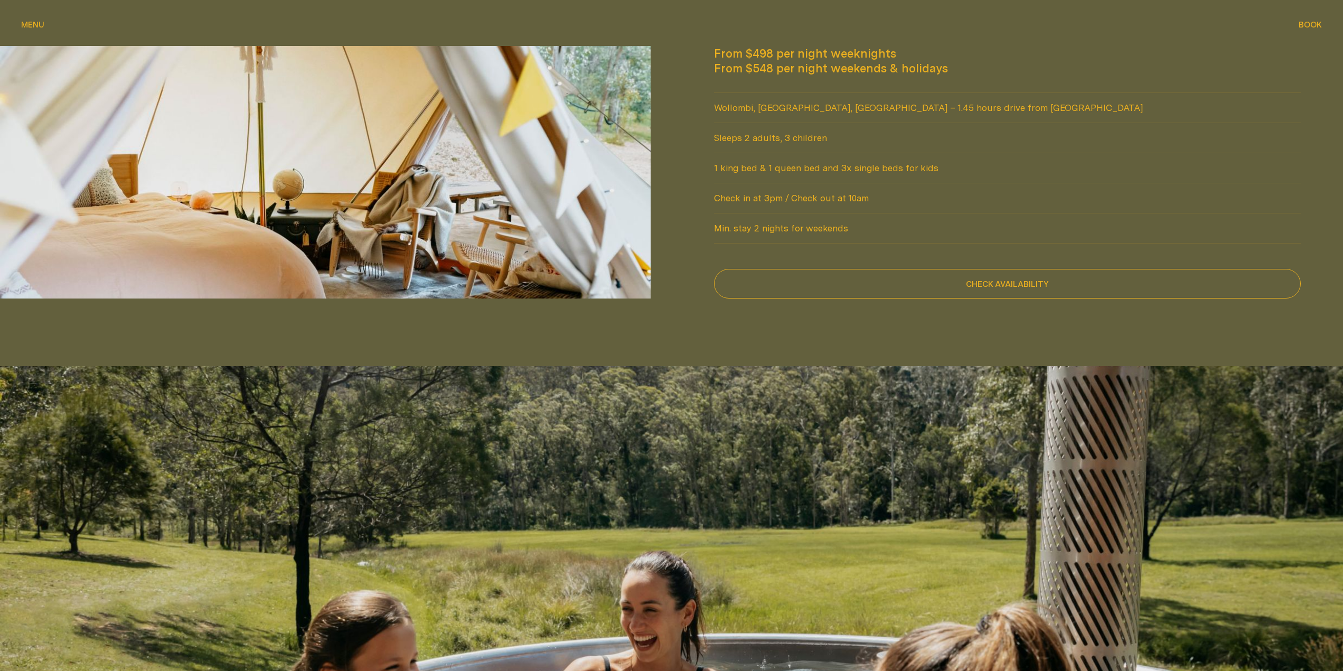
scroll to position [1215, 0]
drag, startPoint x: 819, startPoint y: 152, endPoint x: 847, endPoint y: 153, distance: 28.0
click at [845, 154] on span "1 king bed & 1 queen bed and 3x single beds for kids" at bounding box center [1007, 169] width 587 height 30
drag, startPoint x: 847, startPoint y: 153, endPoint x: 800, endPoint y: 287, distance: 142.3
click at [847, 154] on span "1 king bed & 1 queen bed and 3x single beds for kids" at bounding box center [1007, 169] width 587 height 30
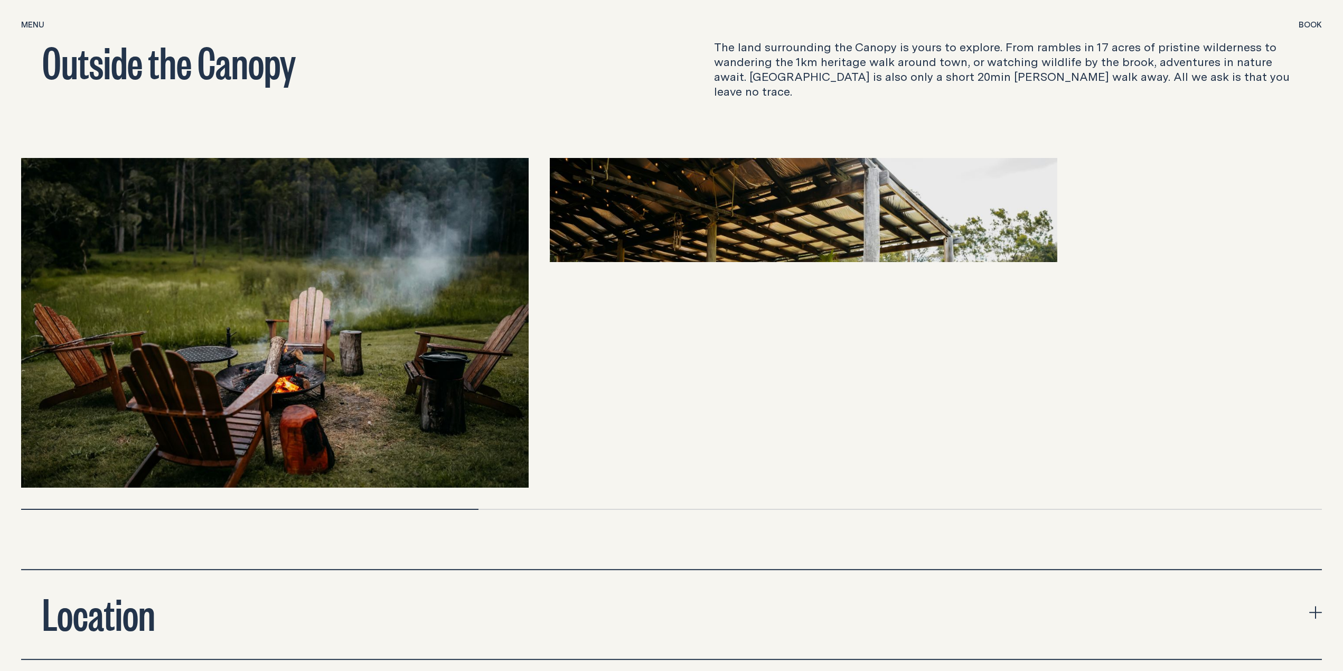
scroll to position [3644, 0]
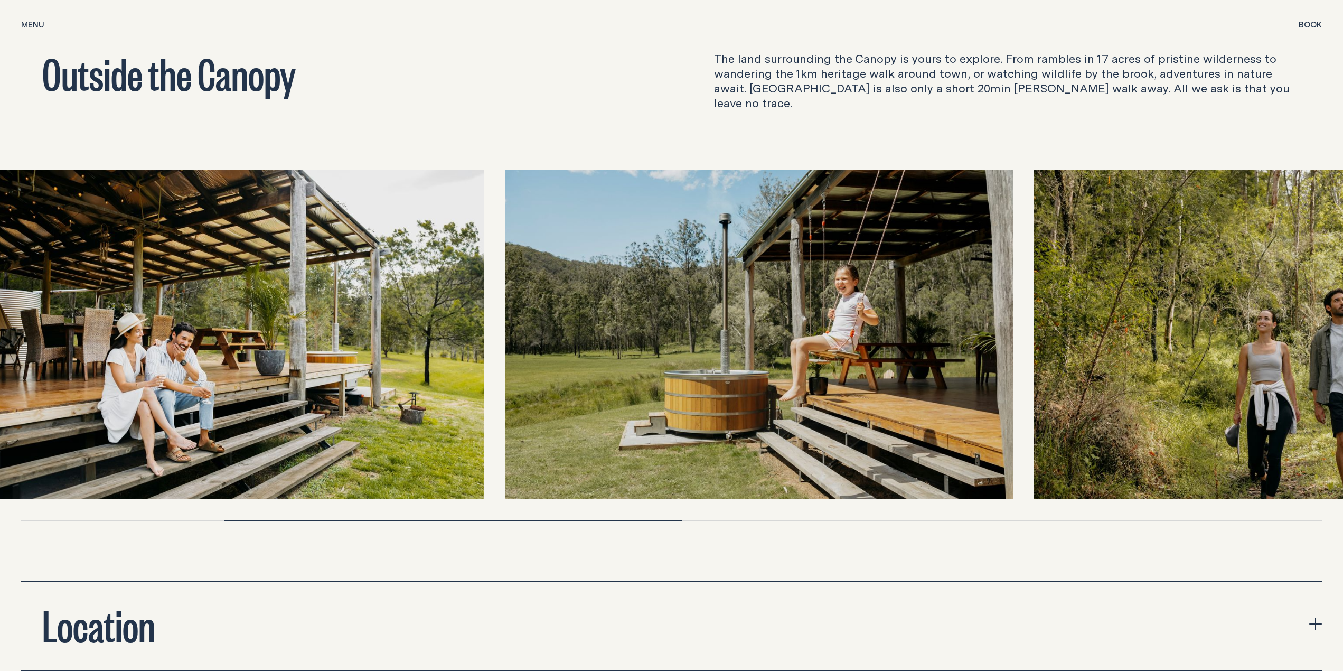
drag, startPoint x: 1126, startPoint y: 298, endPoint x: 673, endPoint y: 289, distance: 453.2
click at [505, 298] on img at bounding box center [758, 335] width 507 height 330
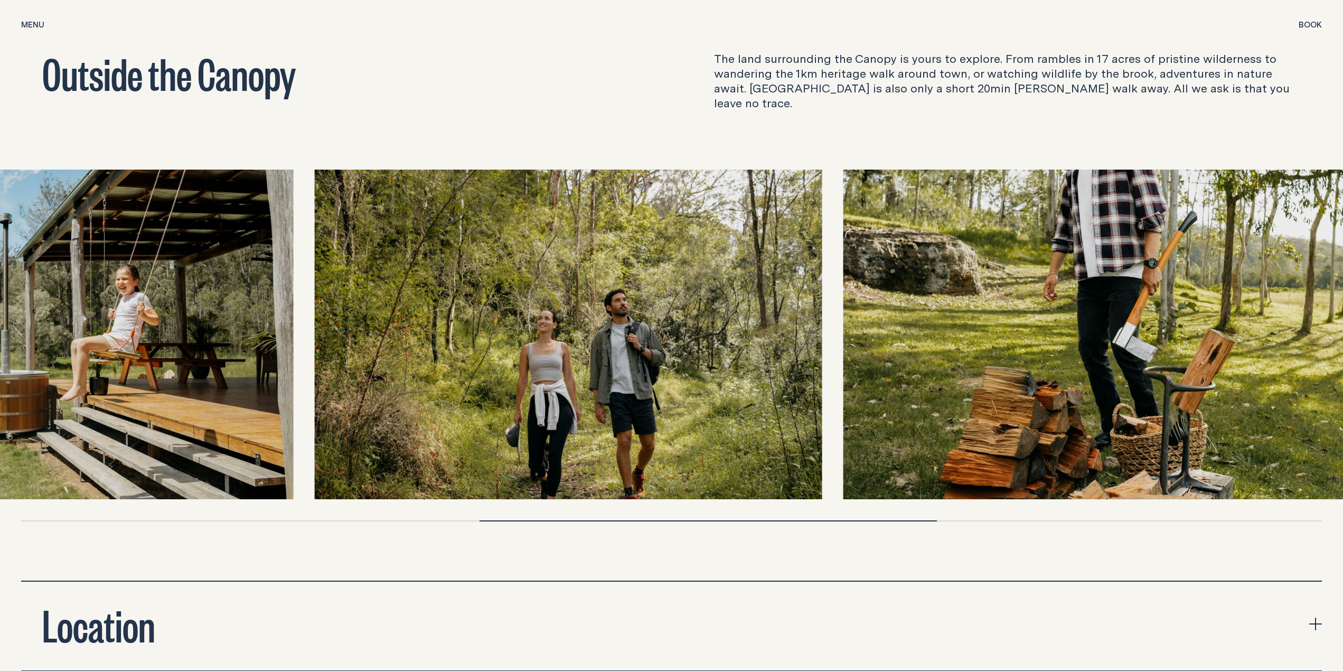
drag, startPoint x: 1049, startPoint y: 312, endPoint x: 576, endPoint y: 282, distance: 473.6
click at [473, 300] on img at bounding box center [567, 335] width 507 height 330
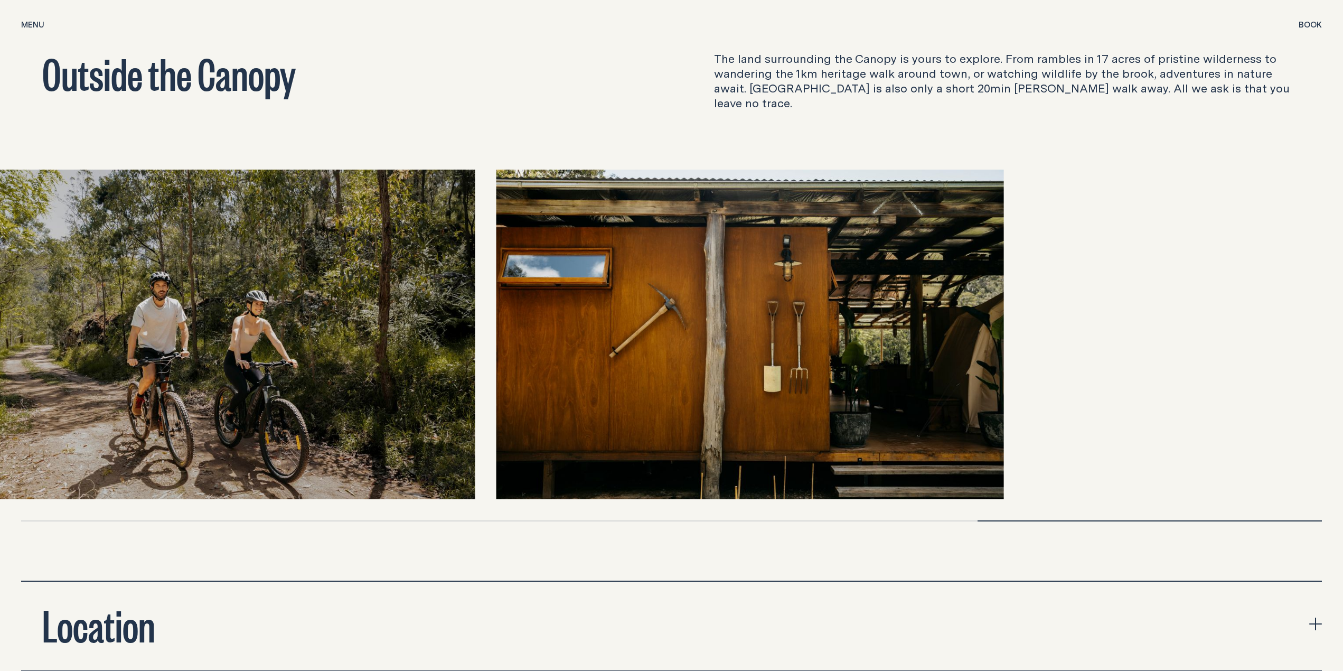
drag, startPoint x: 886, startPoint y: 293, endPoint x: 565, endPoint y: 305, distance: 321.8
click at [565, 305] on img at bounding box center [749, 335] width 507 height 330
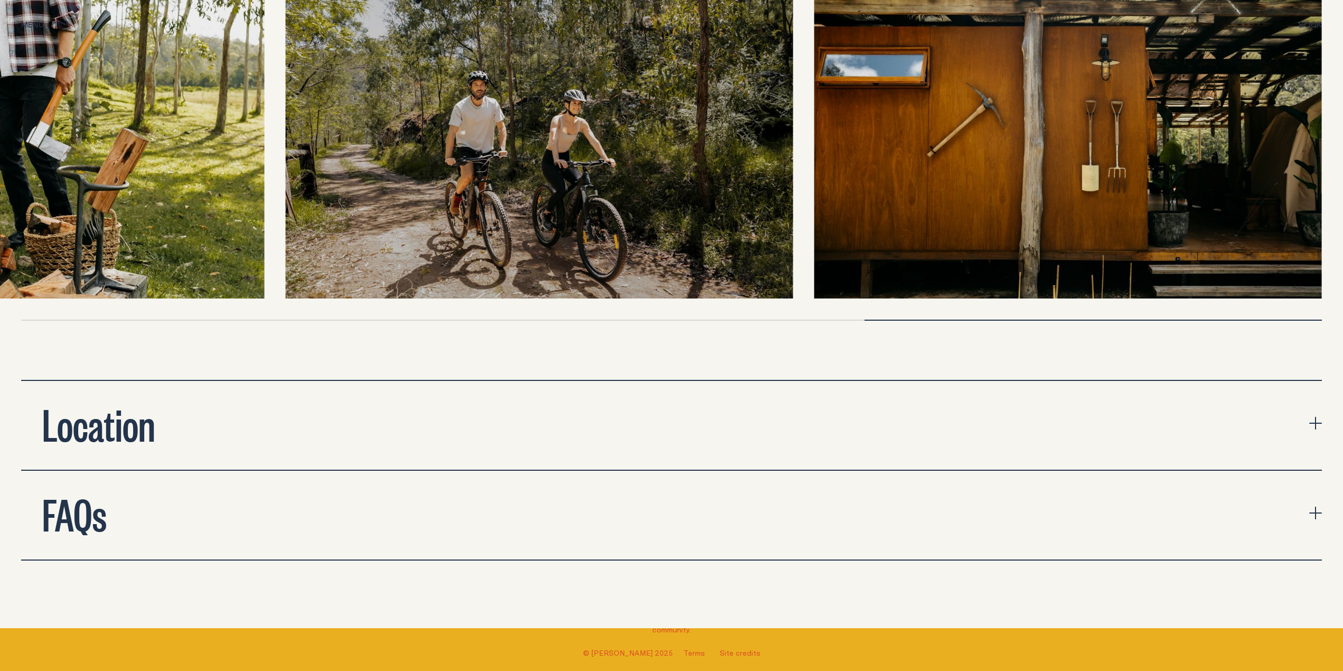
scroll to position [3961, 0]
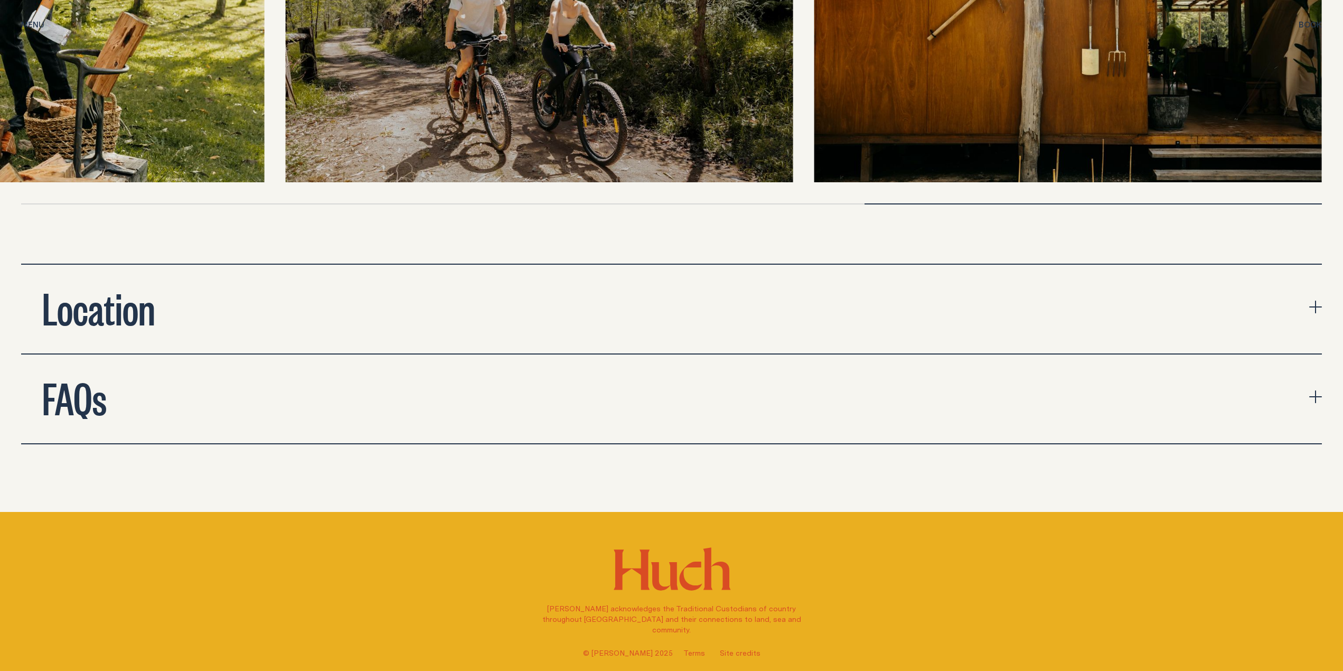
click at [287, 270] on button "Location" at bounding box center [671, 309] width 1301 height 89
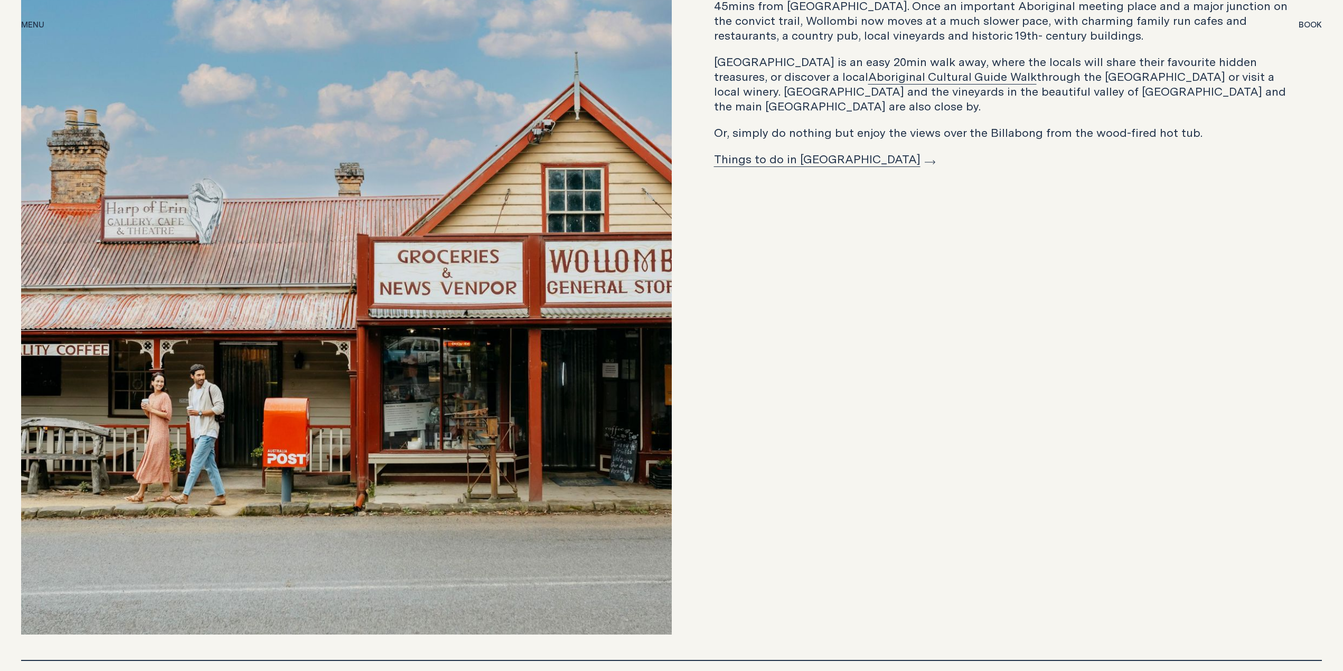
scroll to position [4594, 0]
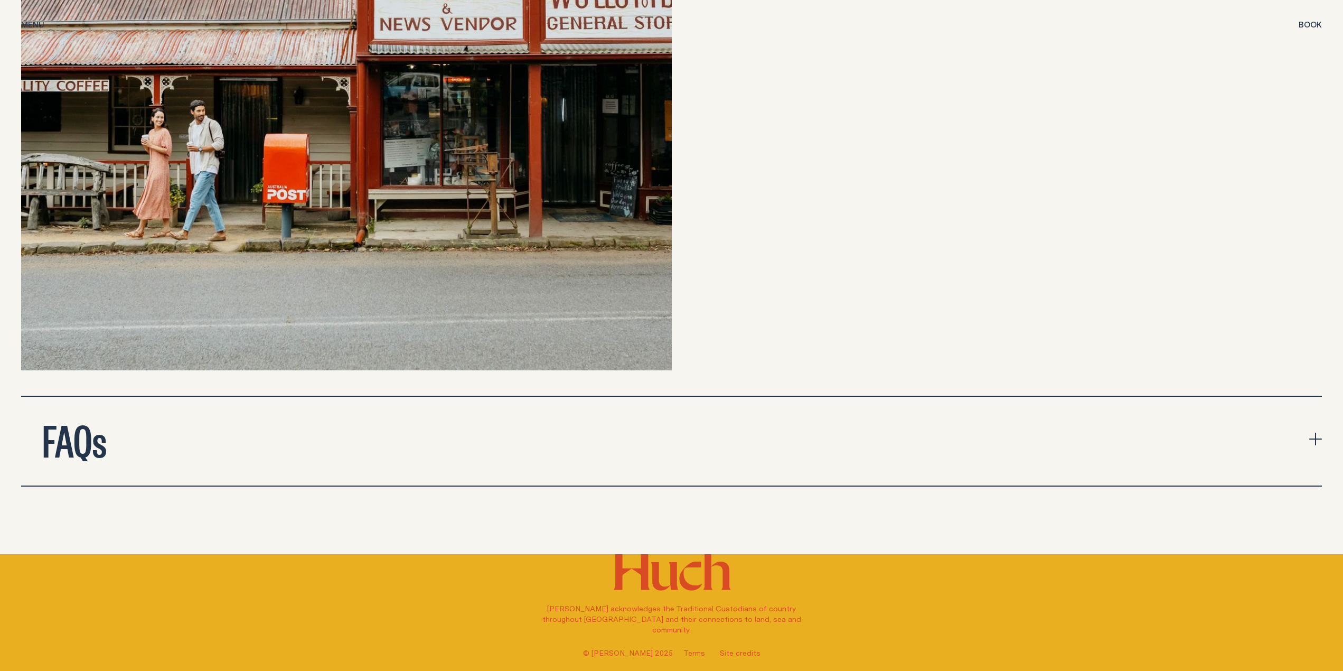
click at [178, 421] on button "FAQs" at bounding box center [671, 441] width 1301 height 89
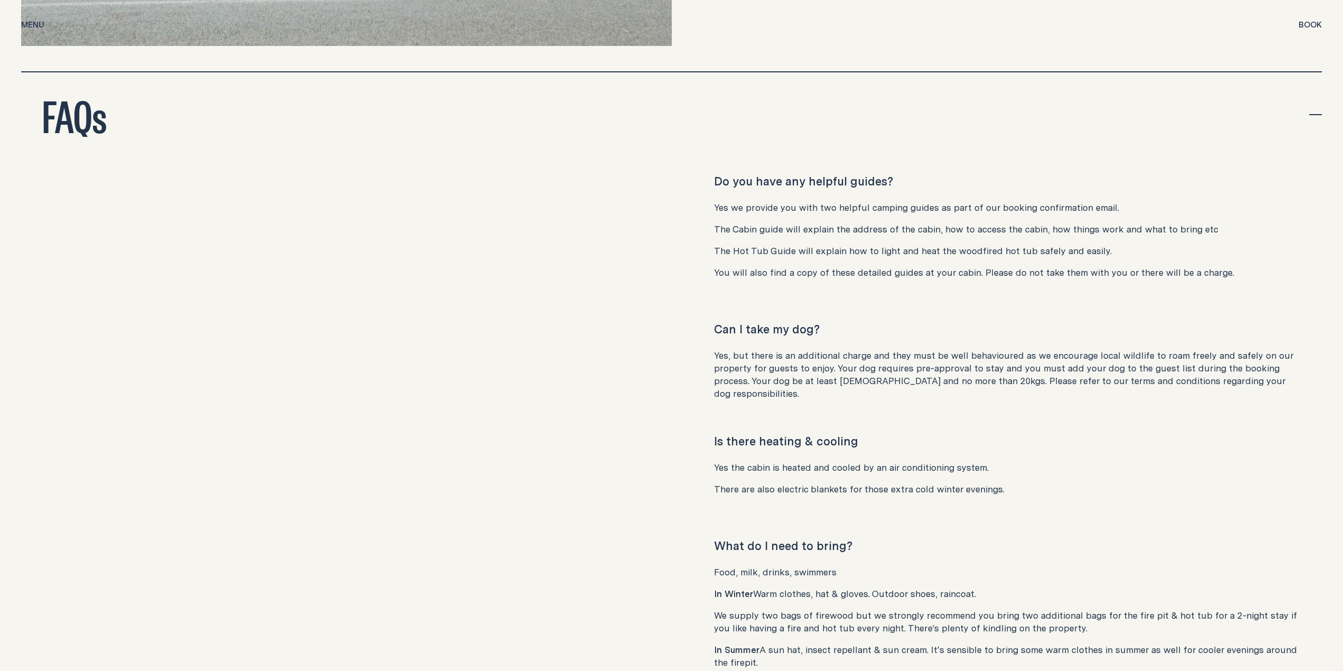
scroll to position [4964, 0]
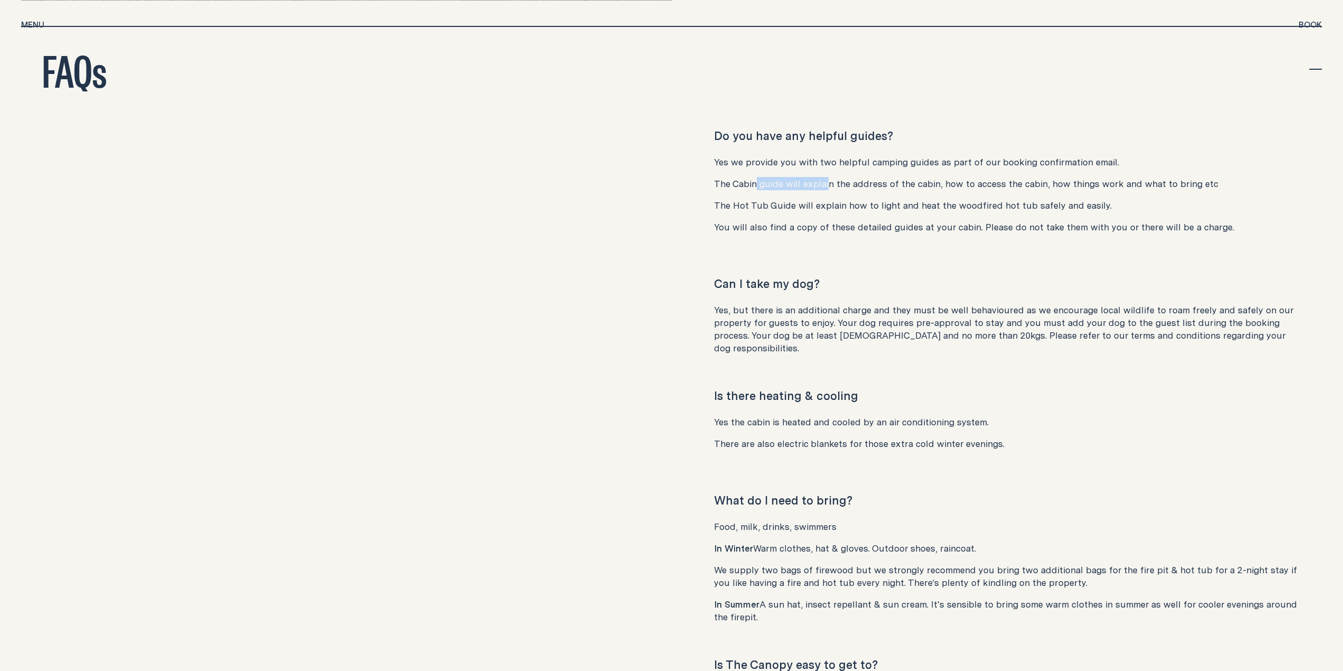
drag, startPoint x: 842, startPoint y: 162, endPoint x: 872, endPoint y: 162, distance: 30.1
click at [859, 177] on p "The Cabin guide will explain the address of the cabin, how to access the cabin,…" at bounding box center [1007, 183] width 587 height 13
click at [872, 177] on p "The Cabin guide will explain the address of the cabin, how to access the cabin,…" at bounding box center [1007, 183] width 587 height 13
drag, startPoint x: 830, startPoint y: 176, endPoint x: 941, endPoint y: 181, distance: 111.0
click at [941, 181] on div "Yes we provide you with two helpful camping guides as part of our booking confi…" at bounding box center [1007, 195] width 587 height 78
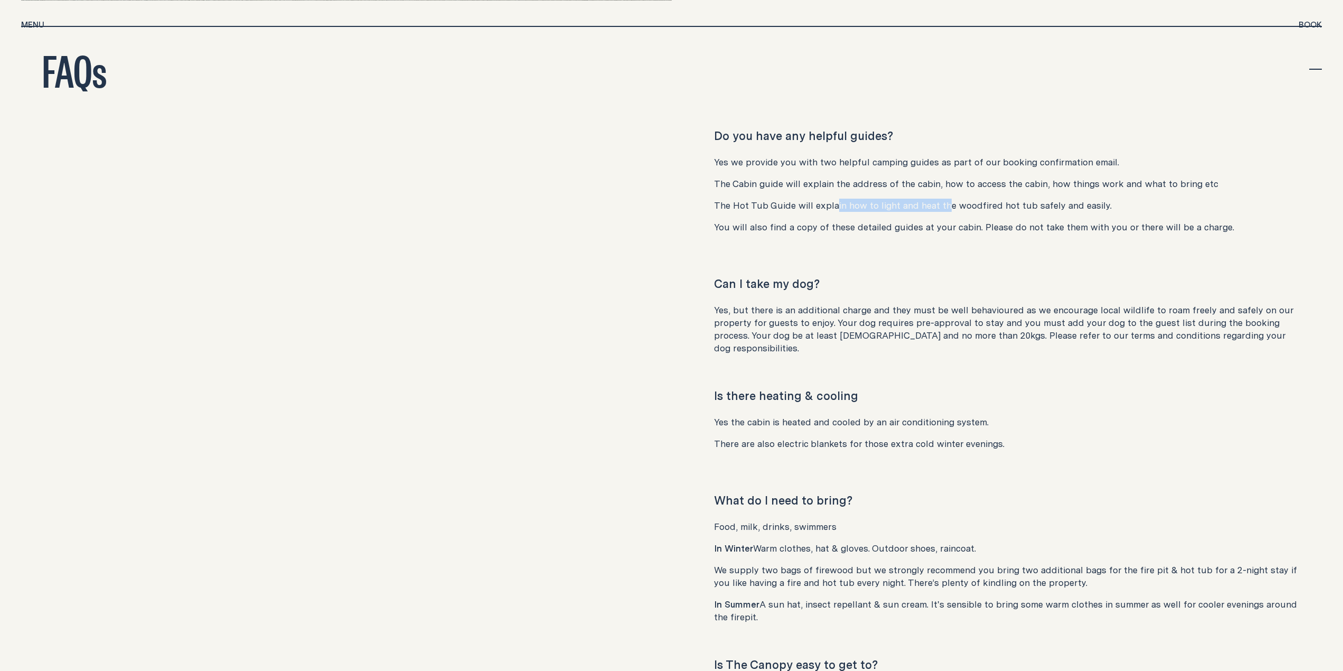
click at [941, 199] on p "The Hot Tub Guide will explain how to light and heat the woodfired hot tub safe…" at bounding box center [1007, 205] width 587 height 13
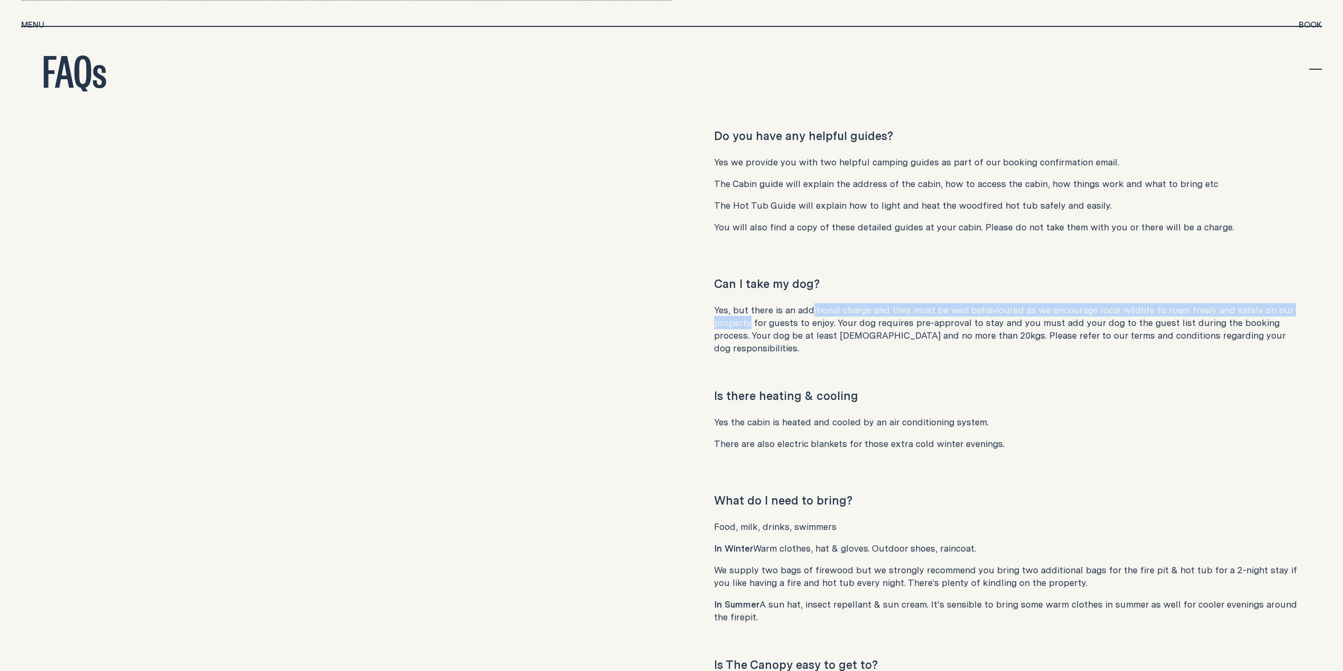
click at [821, 304] on p "Yes, but there is an additional charge and they must be well behavioured as we …" at bounding box center [1007, 329] width 587 height 51
click at [860, 304] on p "Yes, but there is an additional charge and they must be well behavioured as we …" at bounding box center [1007, 329] width 587 height 51
click at [853, 304] on p "Yes, but there is an additional charge and they must be well behavioured as we …" at bounding box center [1007, 329] width 587 height 51
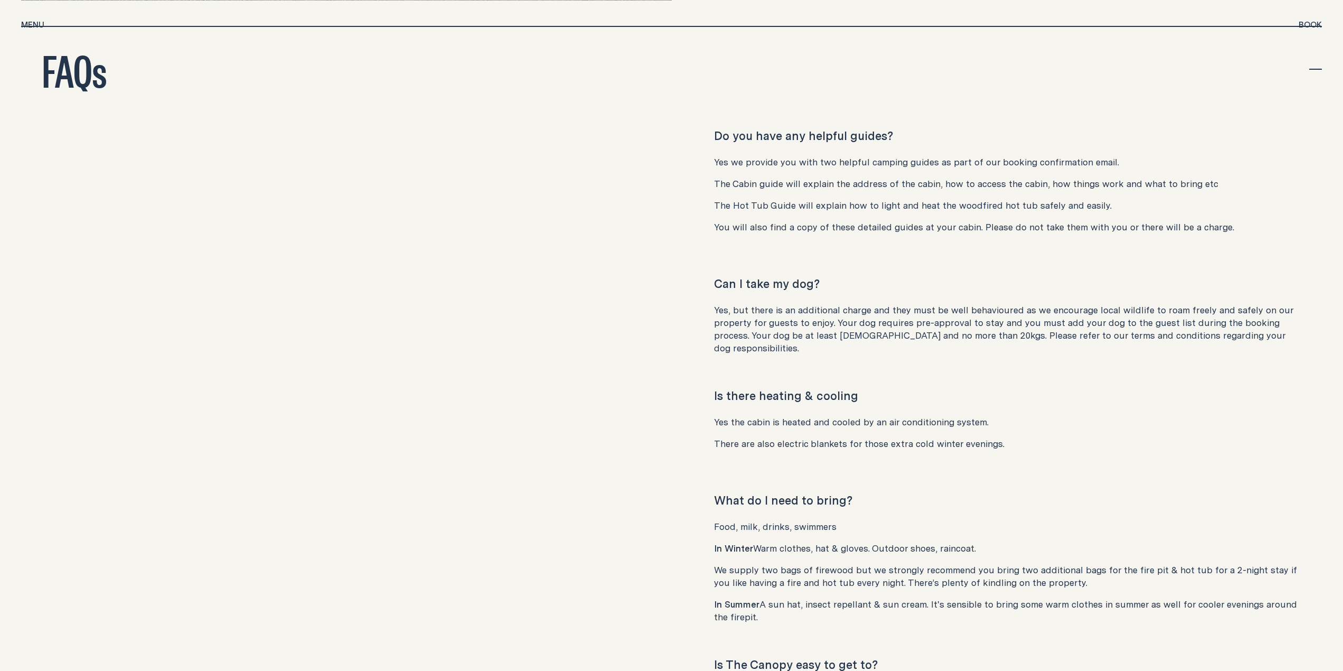
click at [994, 276] on h3 "Can I take my dog?" at bounding box center [1007, 283] width 587 height 15
drag, startPoint x: 1028, startPoint y: 299, endPoint x: 1085, endPoint y: 302, distance: 56.5
click at [1085, 304] on p "Yes, but there is an additional charge and they must be well behavioured as we …" at bounding box center [1007, 329] width 587 height 51
click at [1109, 304] on p "Yes, but there is an additional charge and they must be well behavioured as we …" at bounding box center [1007, 329] width 587 height 51
drag, startPoint x: 894, startPoint y: 304, endPoint x: 934, endPoint y: 304, distance: 40.1
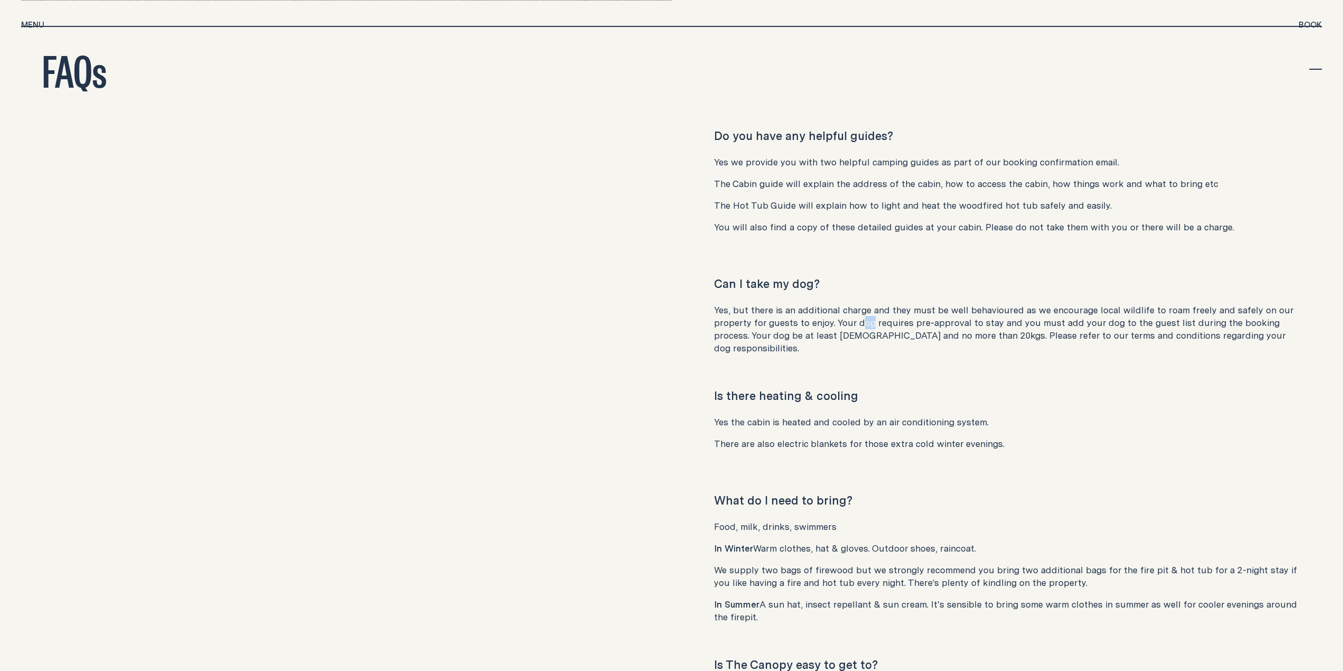
click at [934, 304] on p "Yes, but there is an additional charge and they must be well behavioured as we …" at bounding box center [1007, 329] width 587 height 51
click at [996, 305] on p "Yes, but there is an additional charge and they must be well behavioured as we …" at bounding box center [1007, 329] width 587 height 51
drag, startPoint x: 1017, startPoint y: 306, endPoint x: 1140, endPoint y: 308, distance: 122.5
click at [1114, 307] on p "Yes, but there is an additional charge and they must be well behavioured as we …" at bounding box center [1007, 329] width 587 height 51
click at [1140, 308] on p "Yes, but there is an additional charge and they must be well behavioured as we …" at bounding box center [1007, 329] width 587 height 51
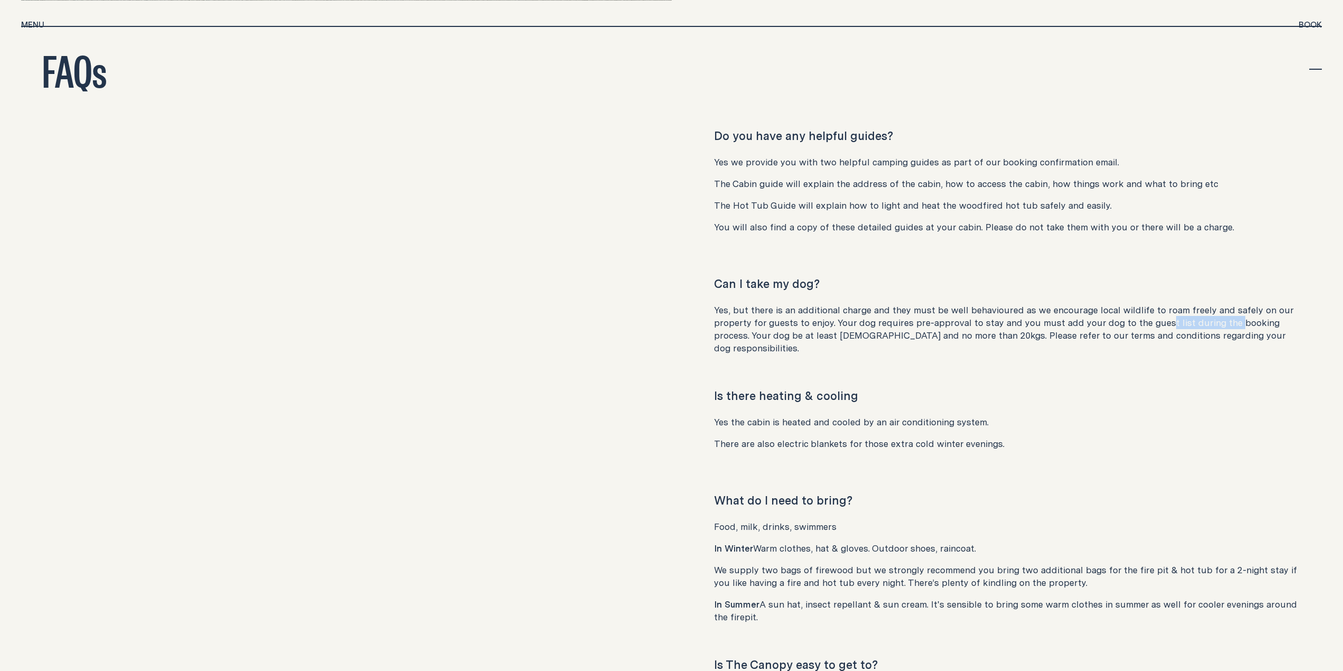
drag, startPoint x: 1162, startPoint y: 304, endPoint x: 1227, endPoint y: 304, distance: 65.0
click at [1222, 304] on p "Yes, but there is an additional charge and they must be well behavioured as we …" at bounding box center [1007, 329] width 587 height 51
drag, startPoint x: 1227, startPoint y: 304, endPoint x: 1213, endPoint y: 310, distance: 15.4
click at [1227, 305] on p "Yes, but there is an additional charge and they must be well behavioured as we …" at bounding box center [1007, 329] width 587 height 51
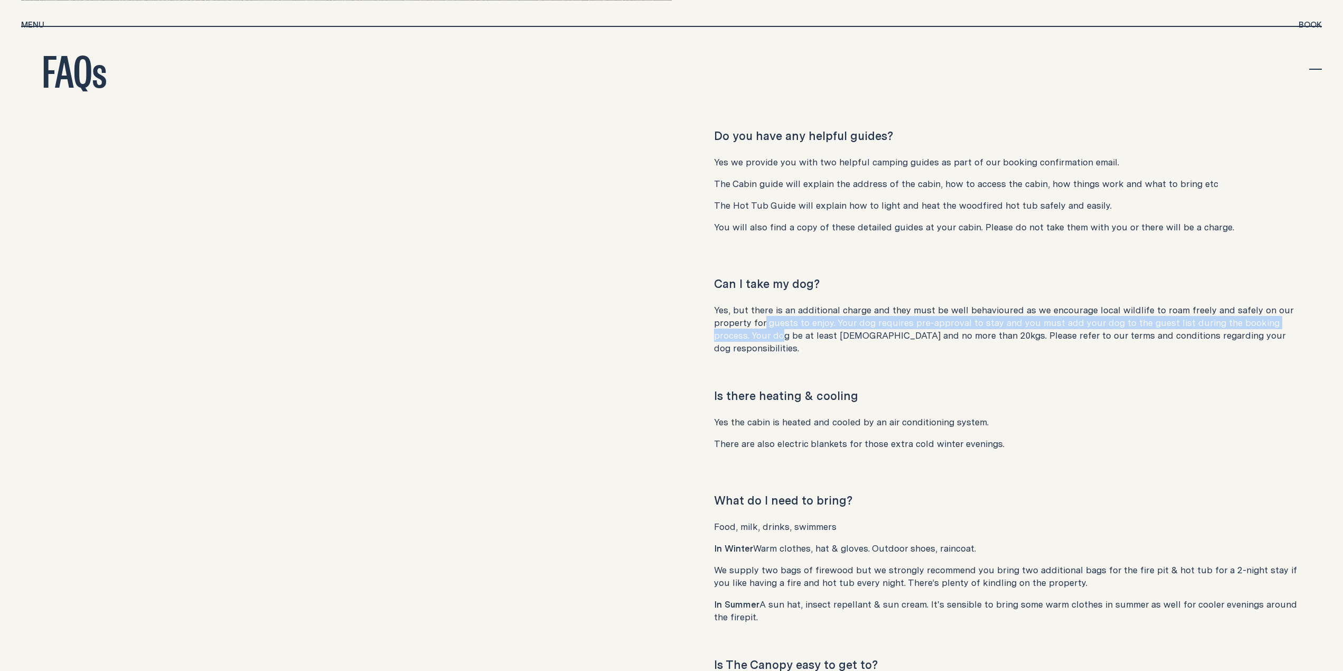
drag, startPoint x: 755, startPoint y: 310, endPoint x: 924, endPoint y: 310, distance: 169.0
click at [849, 309] on p "Yes, but there is an additional charge and they must be well behavioured as we …" at bounding box center [1007, 329] width 587 height 51
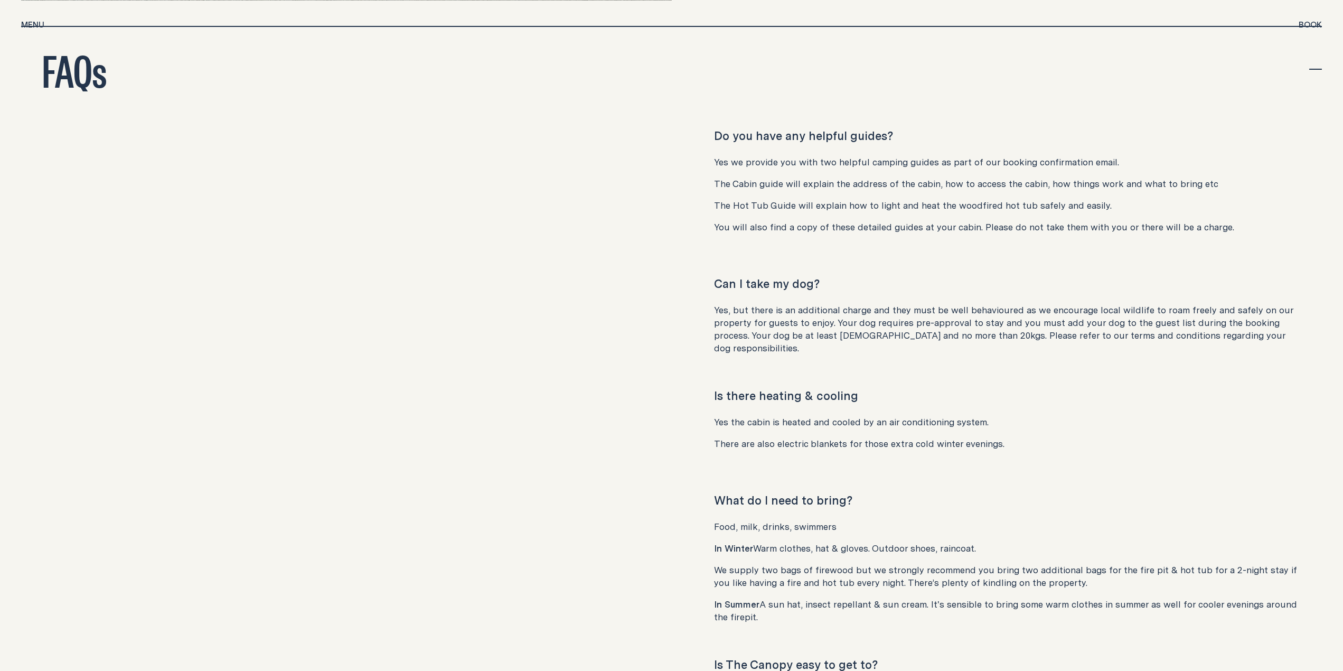
click at [924, 310] on p "Yes, but there is an additional charge and they must be well behavioured as we …" at bounding box center [1007, 329] width 587 height 51
drag, startPoint x: 725, startPoint y: 318, endPoint x: 848, endPoint y: 315, distance: 122.5
click at [845, 315] on p "Yes, but there is an additional charge and they must be well behavioured as we …" at bounding box center [1007, 329] width 587 height 51
click at [848, 315] on p "Yes, but there is an additional charge and they must be well behavioured as we …" at bounding box center [1007, 329] width 587 height 51
drag, startPoint x: 828, startPoint y: 317, endPoint x: 973, endPoint y: 321, distance: 145.3
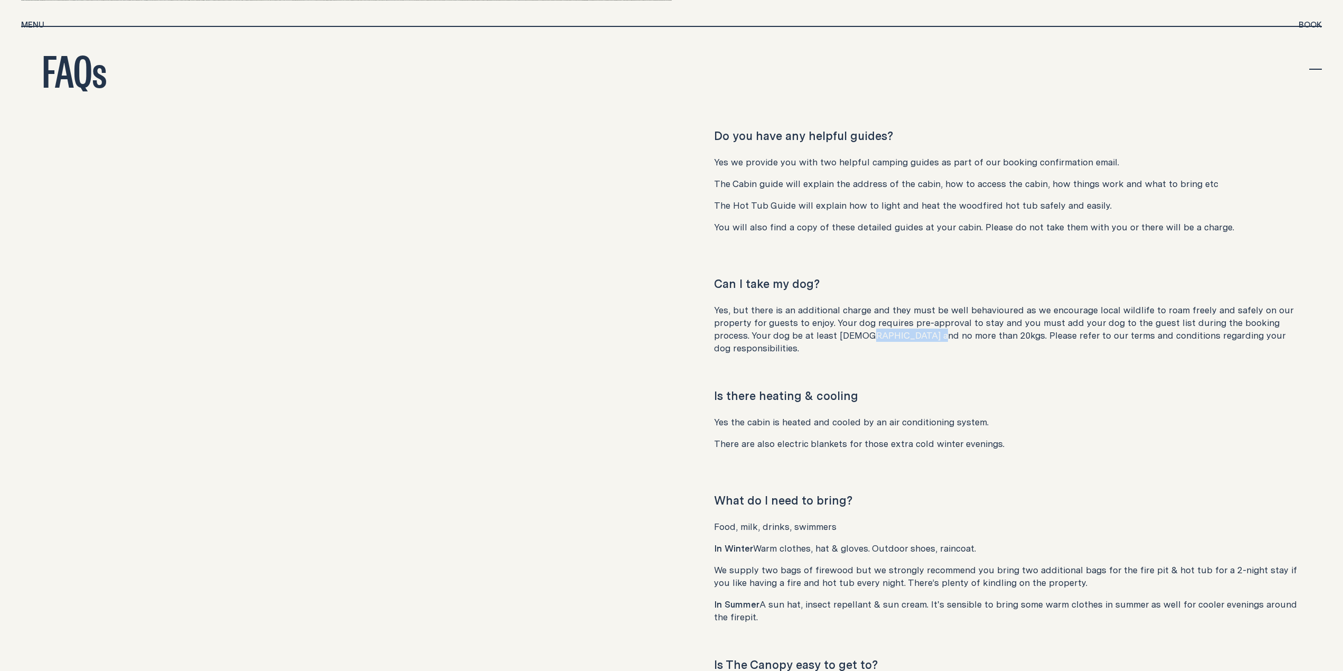
click at [945, 318] on p "Yes, but there is an additional charge and they must be well behavioured as we …" at bounding box center [1007, 329] width 587 height 51
click at [973, 321] on p "Yes, but there is an additional charge and they must be well behavioured as we …" at bounding box center [1007, 329] width 587 height 51
drag, startPoint x: 968, startPoint y: 317, endPoint x: 1118, endPoint y: 316, distance: 150.5
click at [1118, 316] on p "Yes, but there is an additional charge and they must be well behavioured as we …" at bounding box center [1007, 329] width 587 height 51
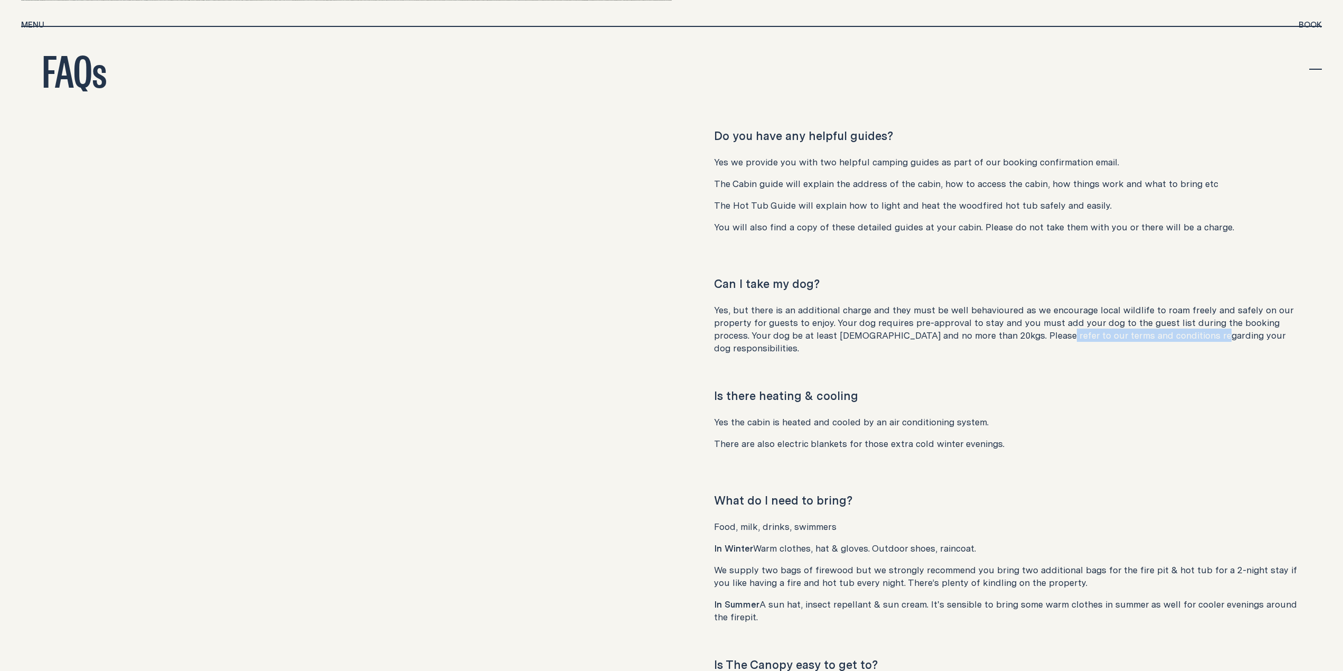
drag, startPoint x: 1104, startPoint y: 313, endPoint x: 1164, endPoint y: 316, distance: 59.7
click at [1164, 316] on p "Yes, but there is an additional charge and they must be well behavioured as we …" at bounding box center [1007, 329] width 587 height 51
click at [1163, 317] on p "Yes, but there is an additional charge and they must be well behavioured as we …" at bounding box center [1007, 329] width 587 height 51
drag, startPoint x: 1090, startPoint y: 388, endPoint x: 1035, endPoint y: 411, distance: 60.4
click at [1087, 416] on p "Yes the cabin is heated and cooled by an air conditioning system." at bounding box center [1007, 422] width 587 height 13
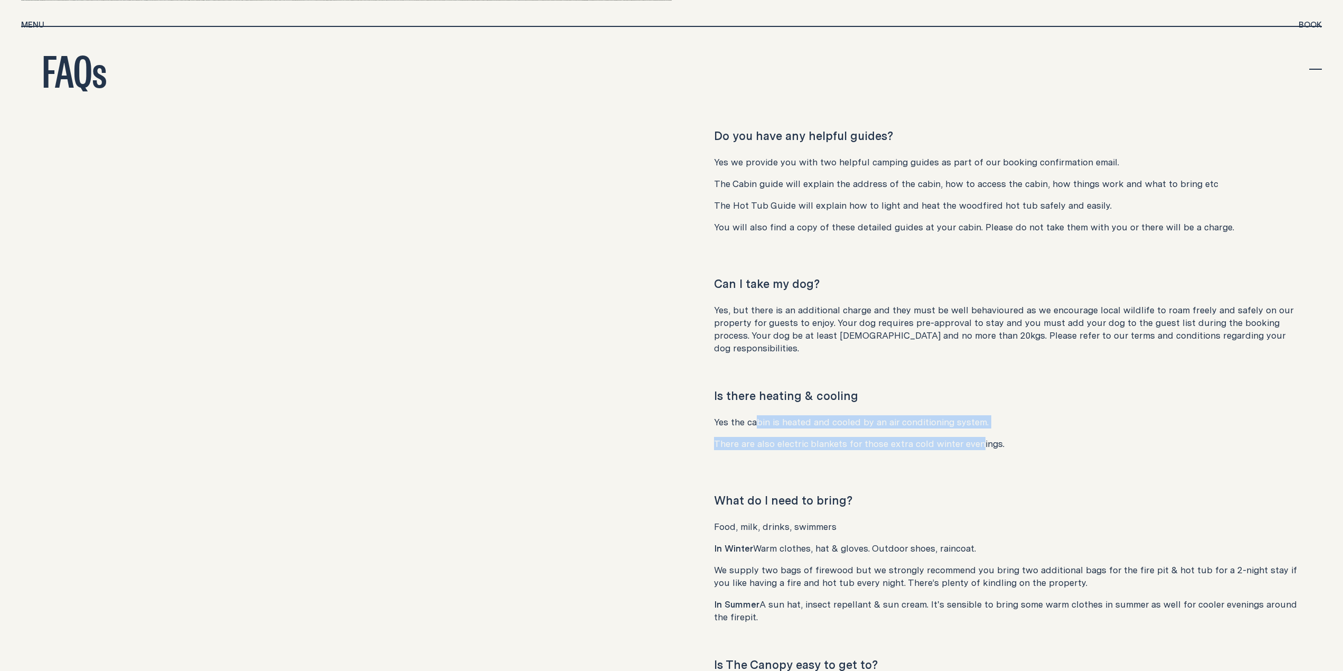
drag, startPoint x: 974, startPoint y: 425, endPoint x: 755, endPoint y: 386, distance: 222.5
click at [755, 388] on div "Is there heating & cooling Yes the cabin is heated and cooled by an air conditi…" at bounding box center [1008, 423] width 672 height 71
click at [755, 416] on p "Yes the cabin is heated and cooled by an air conditioning system." at bounding box center [1007, 422] width 587 height 13
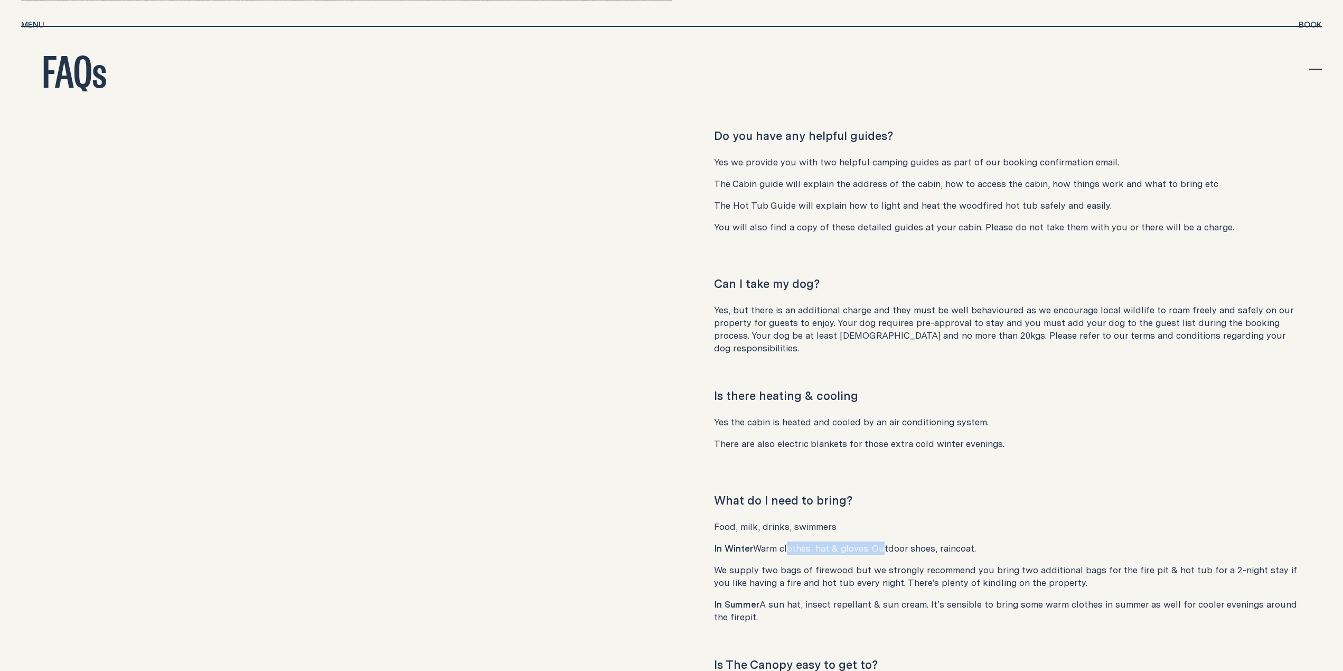
drag, startPoint x: 858, startPoint y: 512, endPoint x: 923, endPoint y: 518, distance: 65.3
click at [887, 542] on p "In Winter Warm clothes, hat & gloves. Outdoor shoes, raincoat." at bounding box center [1007, 548] width 587 height 13
click at [923, 542] on p "In Winter Warm clothes, hat & gloves. Outdoor shoes, raincoat." at bounding box center [1007, 548] width 587 height 13
drag, startPoint x: 812, startPoint y: 543, endPoint x: 947, endPoint y: 544, distance: 135.2
click at [896, 563] on p "We supply two bags of firewood but we strongly recommend you bring two addition…" at bounding box center [1007, 575] width 587 height 25
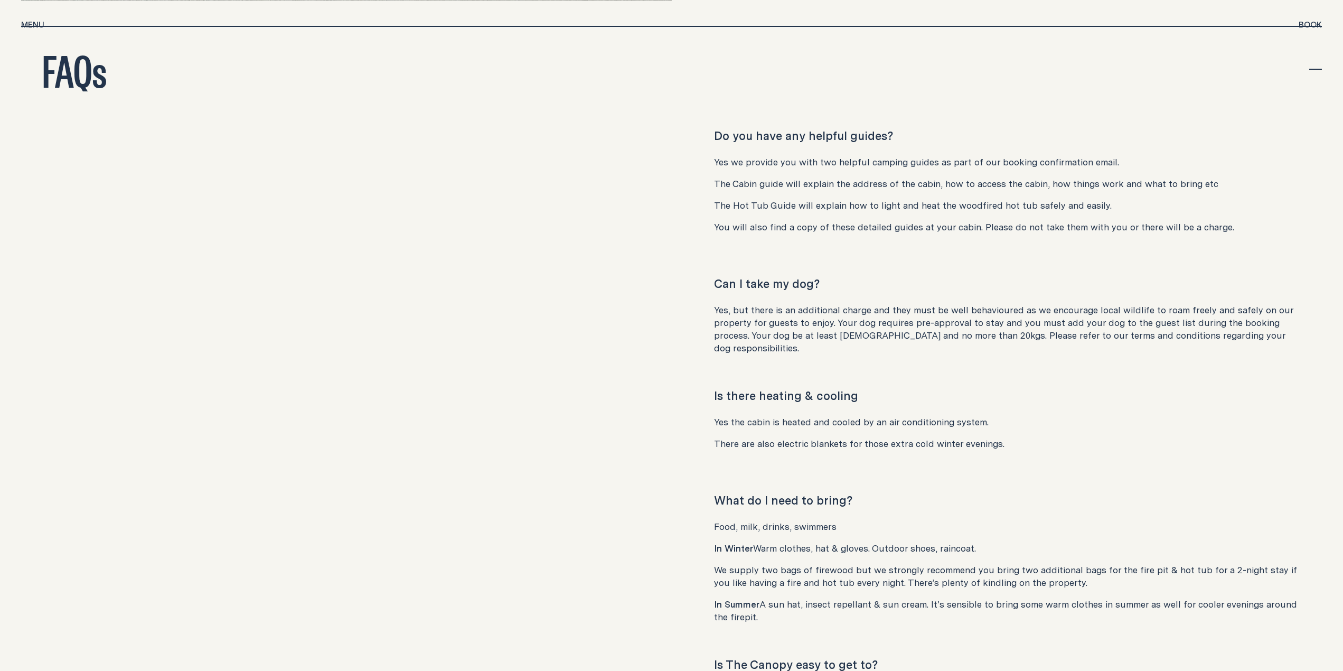
click at [947, 563] on p "We supply two bags of firewood but we strongly recommend you bring two addition…" at bounding box center [1007, 575] width 587 height 25
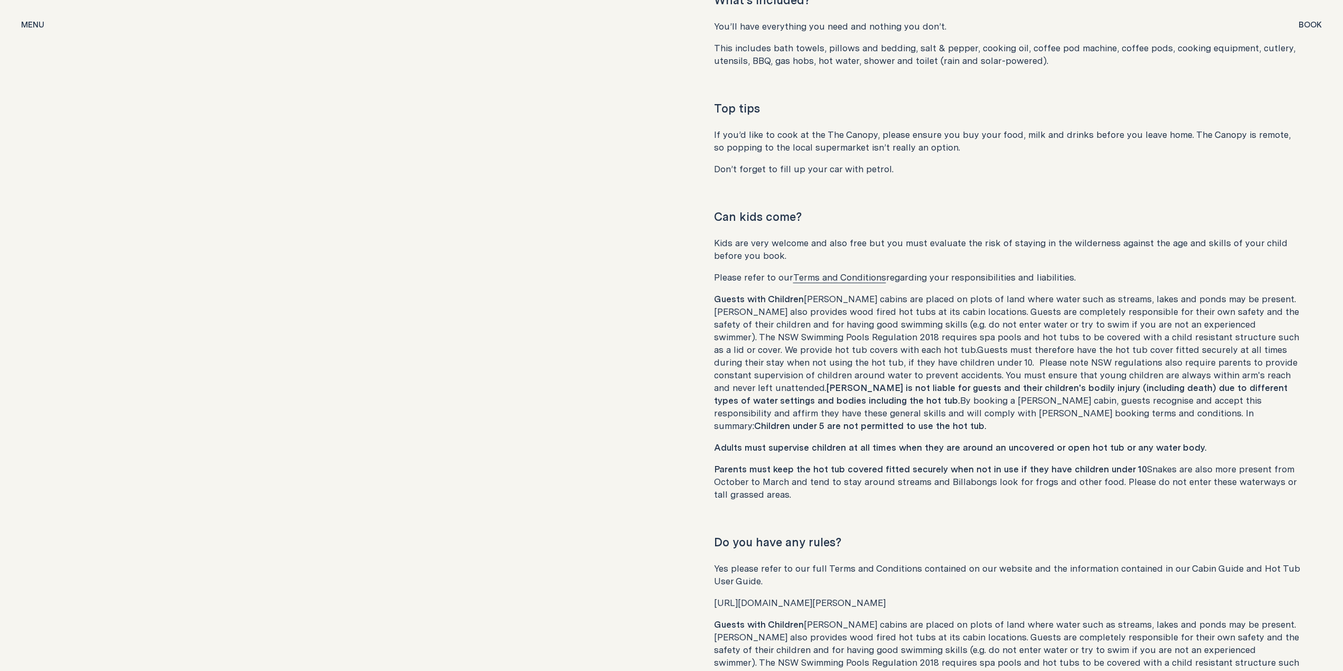
scroll to position [5703, 0]
click at [814, 292] on p "Guests with Children [PERSON_NAME] cabins are placed on plots of land where wat…" at bounding box center [1007, 361] width 587 height 139
drag, startPoint x: 857, startPoint y: 262, endPoint x: 1041, endPoint y: 261, distance: 184.8
click at [1041, 292] on p "Guests with Children [PERSON_NAME] cabins are placed on plots of land where wat…" at bounding box center [1007, 361] width 587 height 139
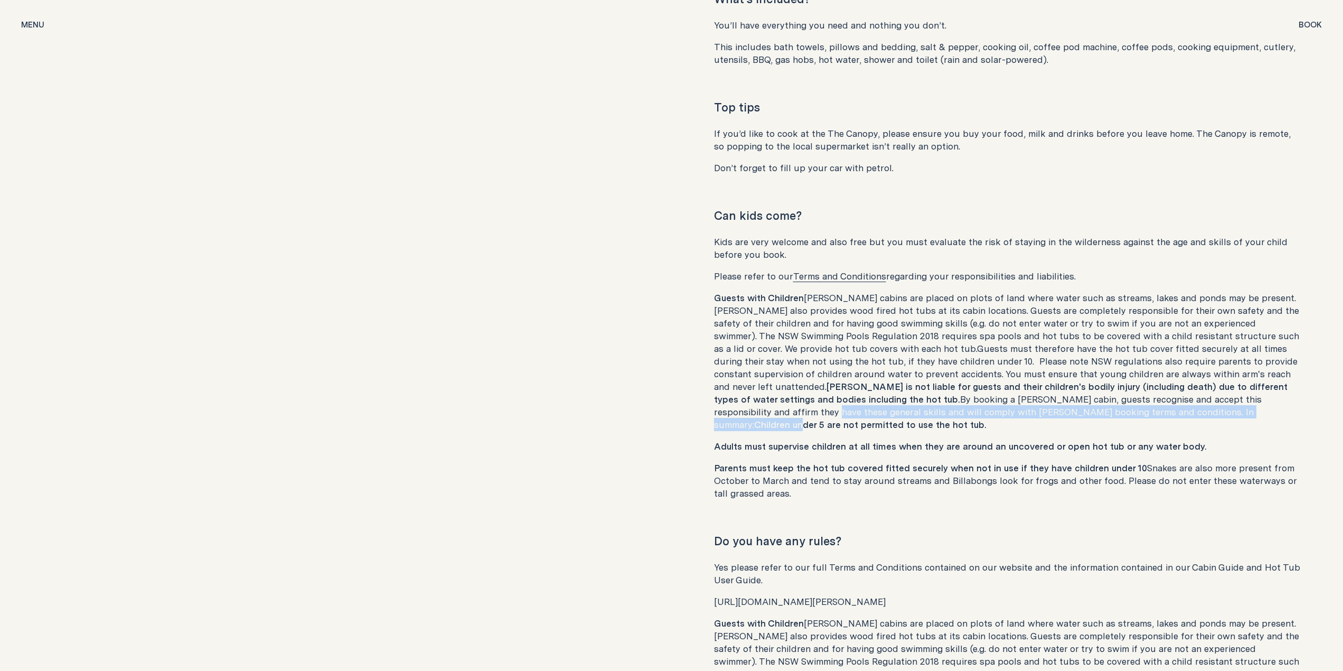
drag, startPoint x: 941, startPoint y: 381, endPoint x: 1125, endPoint y: 372, distance: 184.5
click at [1125, 372] on p "Guests with Children [PERSON_NAME] cabins are placed on plots of land where wat…" at bounding box center [1007, 361] width 587 height 139
drag, startPoint x: 1097, startPoint y: 384, endPoint x: 886, endPoint y: 378, distance: 210.8
click at [886, 378] on p "Guests with Children [PERSON_NAME] cabins are placed on plots of land where wat…" at bounding box center [1007, 361] width 587 height 139
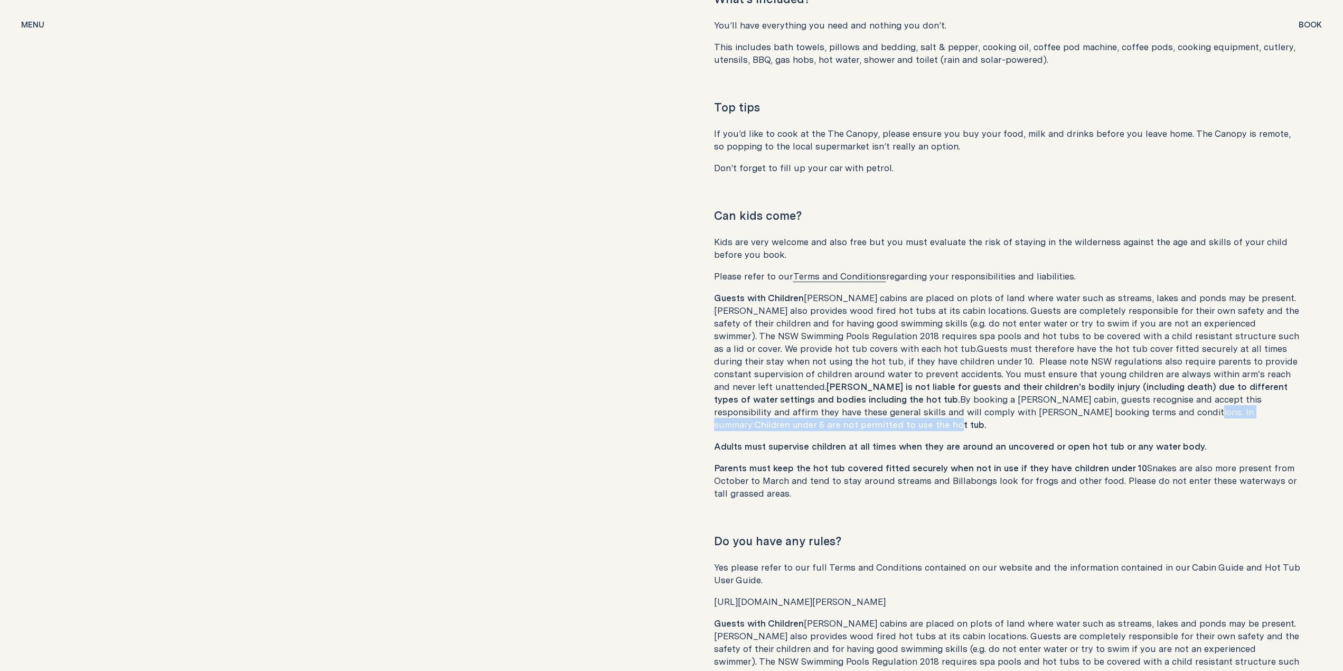
click at [886, 378] on p "Guests with Children [PERSON_NAME] cabins are placed on plots of land where wat…" at bounding box center [1007, 361] width 587 height 139
drag
click at [986, 418] on strong "Children under 5 are not permitted to use the hot tub." at bounding box center [870, 424] width 232 height 13
click at [875, 439] on strong "Adults must supervise children at all times when they are around an uncovered o…" at bounding box center [960, 445] width 493 height 13
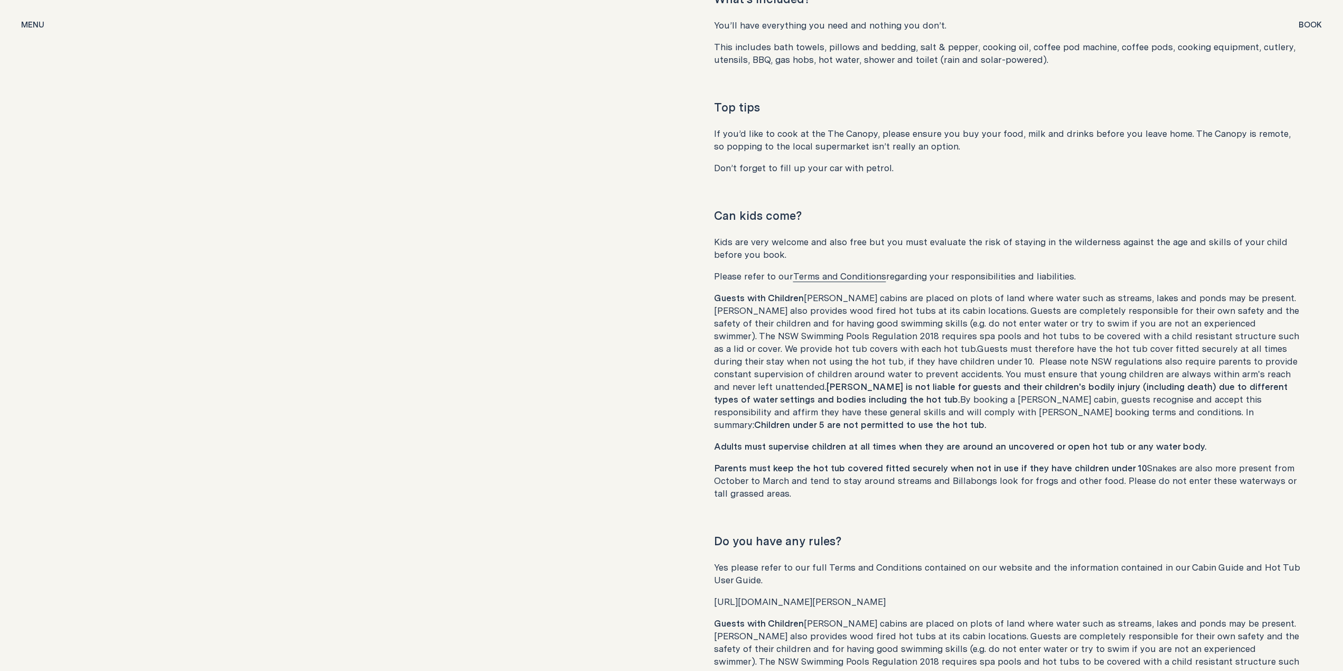
click at [928, 439] on strong "Adults must supervise children at all times when they are around an uncovered o…" at bounding box center [960, 445] width 493 height 13
click at [1006, 439] on strong "Adults must supervise children at all times when they are around an uncovered o…" at bounding box center [960, 445] width 493 height 13
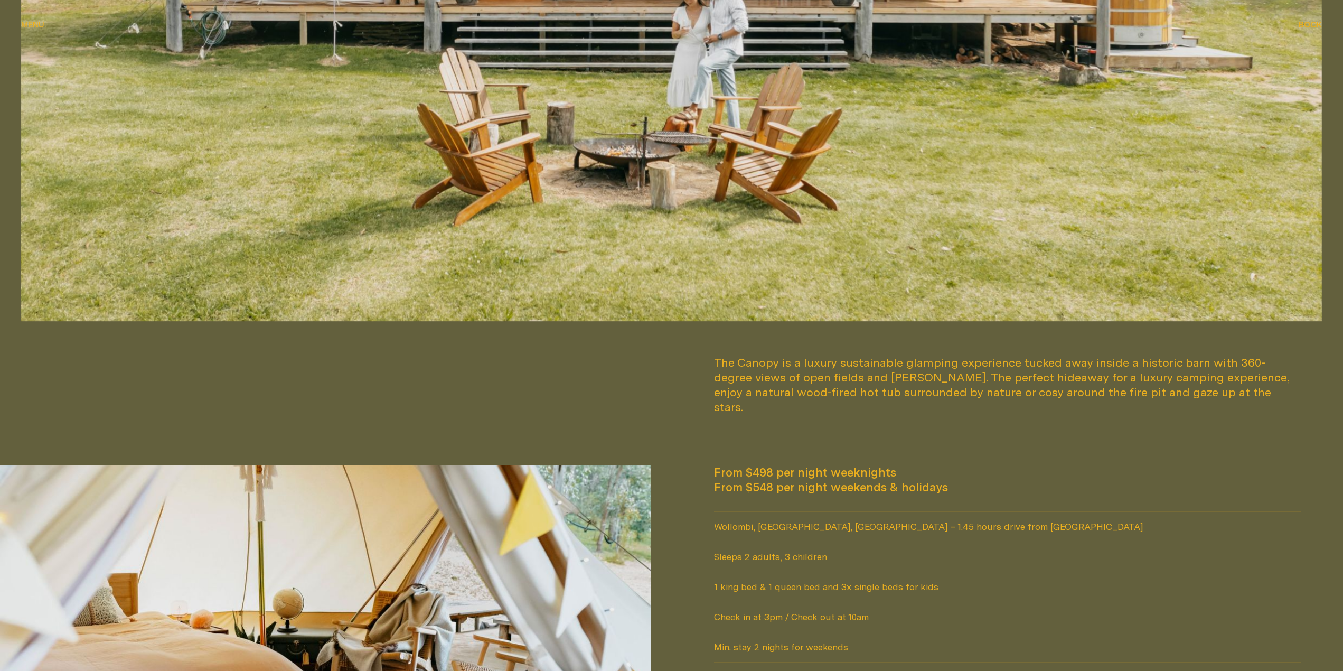
scroll to position [687, 0]
